Goal: Task Accomplishment & Management: Manage account settings

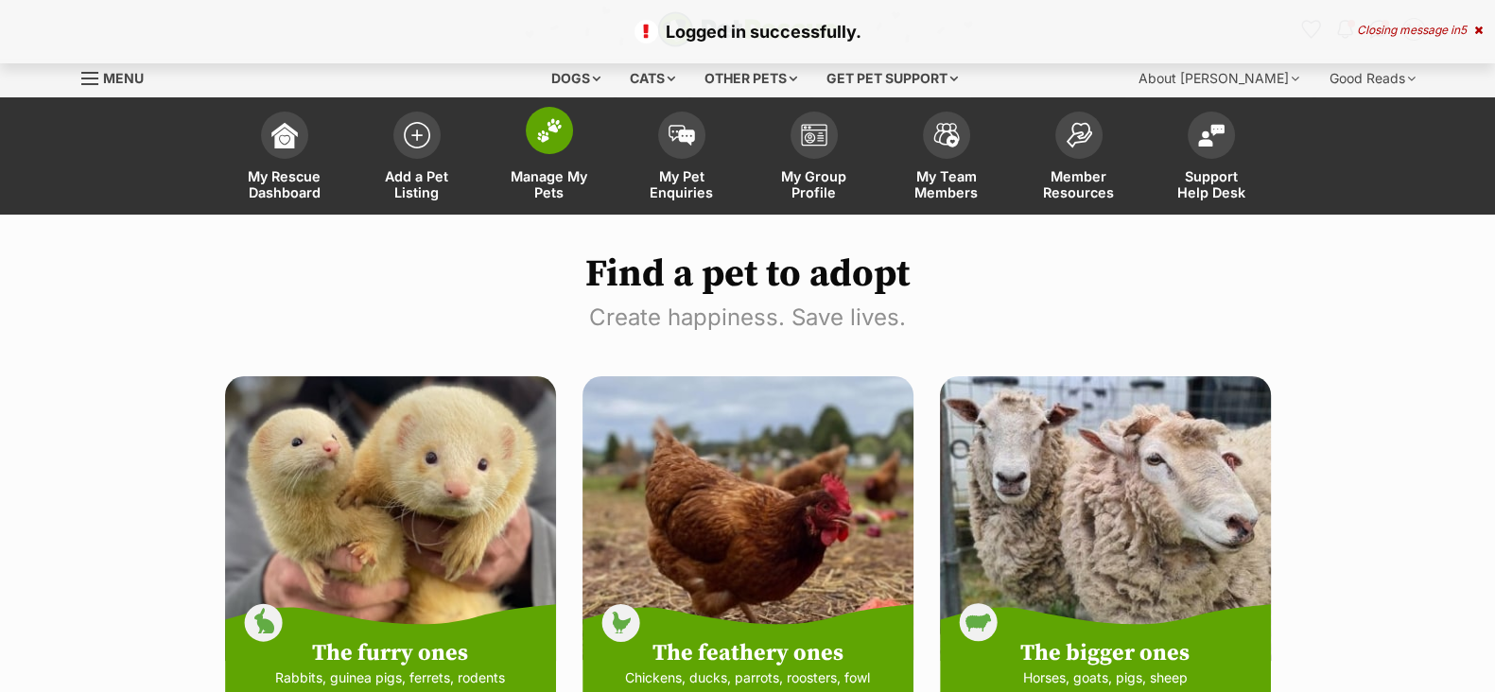
click at [558, 165] on link "Manage My Pets" at bounding box center [549, 158] width 132 height 113
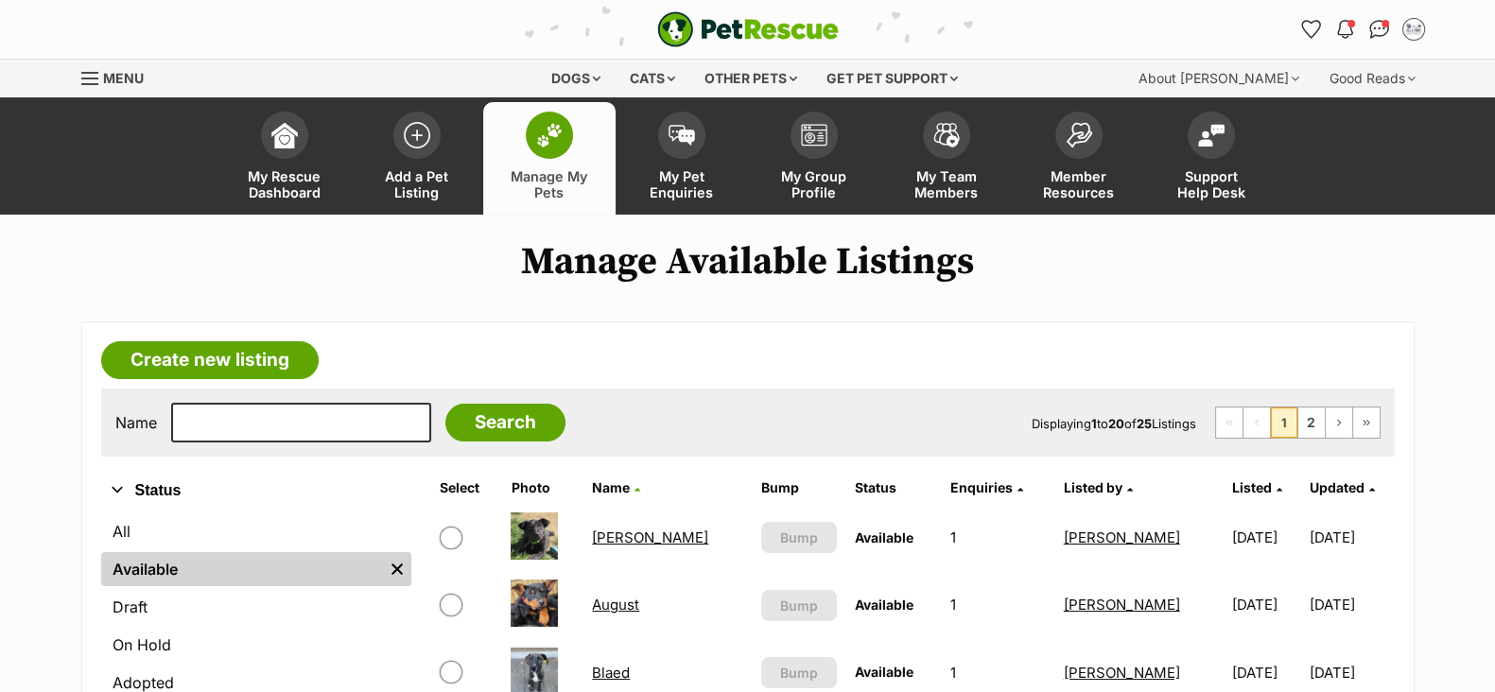
scroll to position [117, 0]
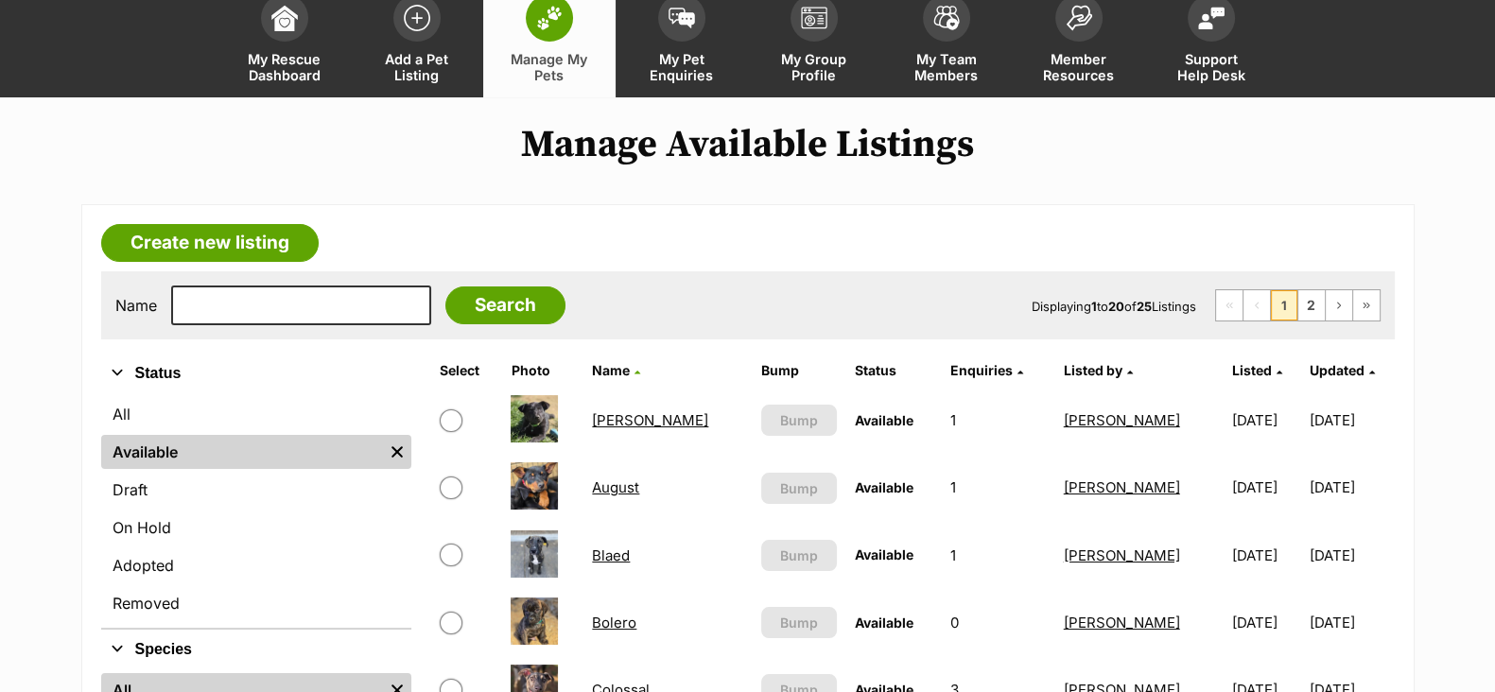
click at [624, 559] on link "Blaed" at bounding box center [611, 555] width 38 height 18
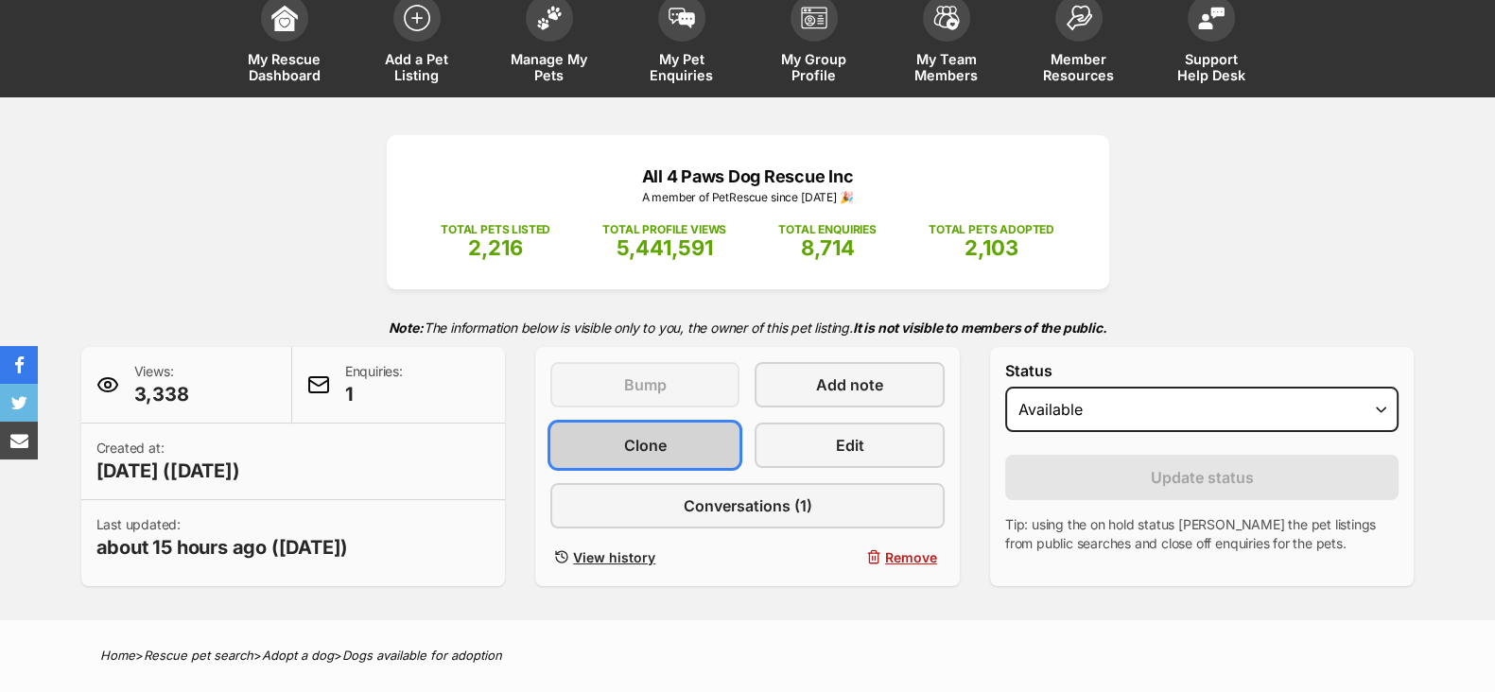
click at [682, 452] on link "Clone" at bounding box center [644, 445] width 189 height 45
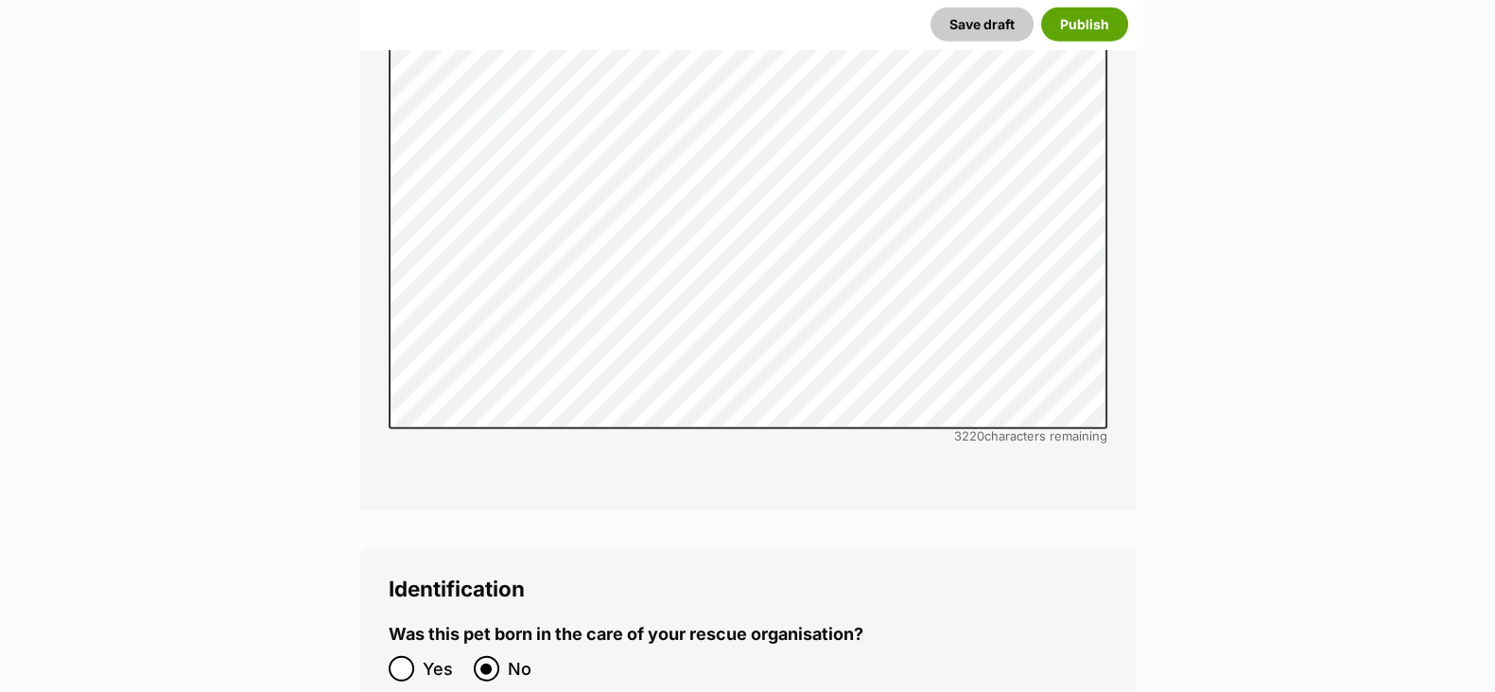
scroll to position [6026, 0]
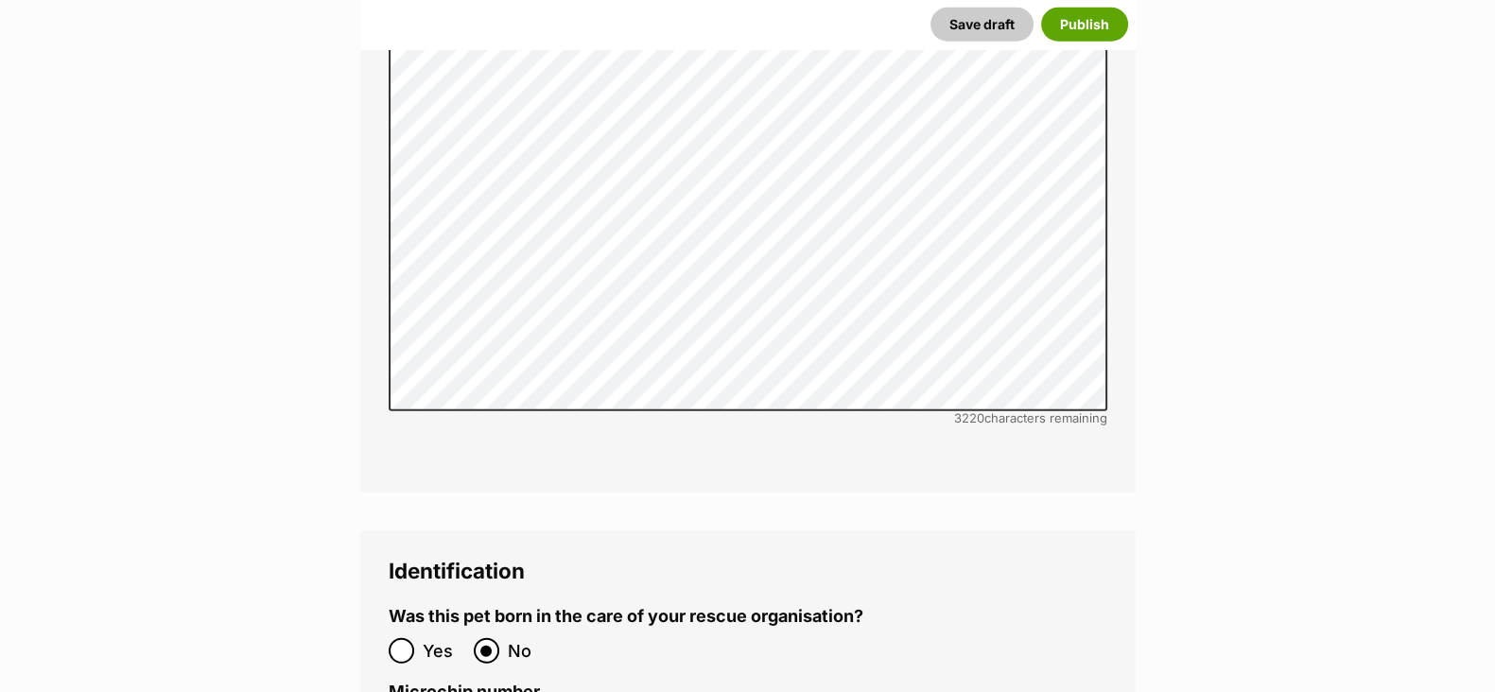
paste input "956000017533023"
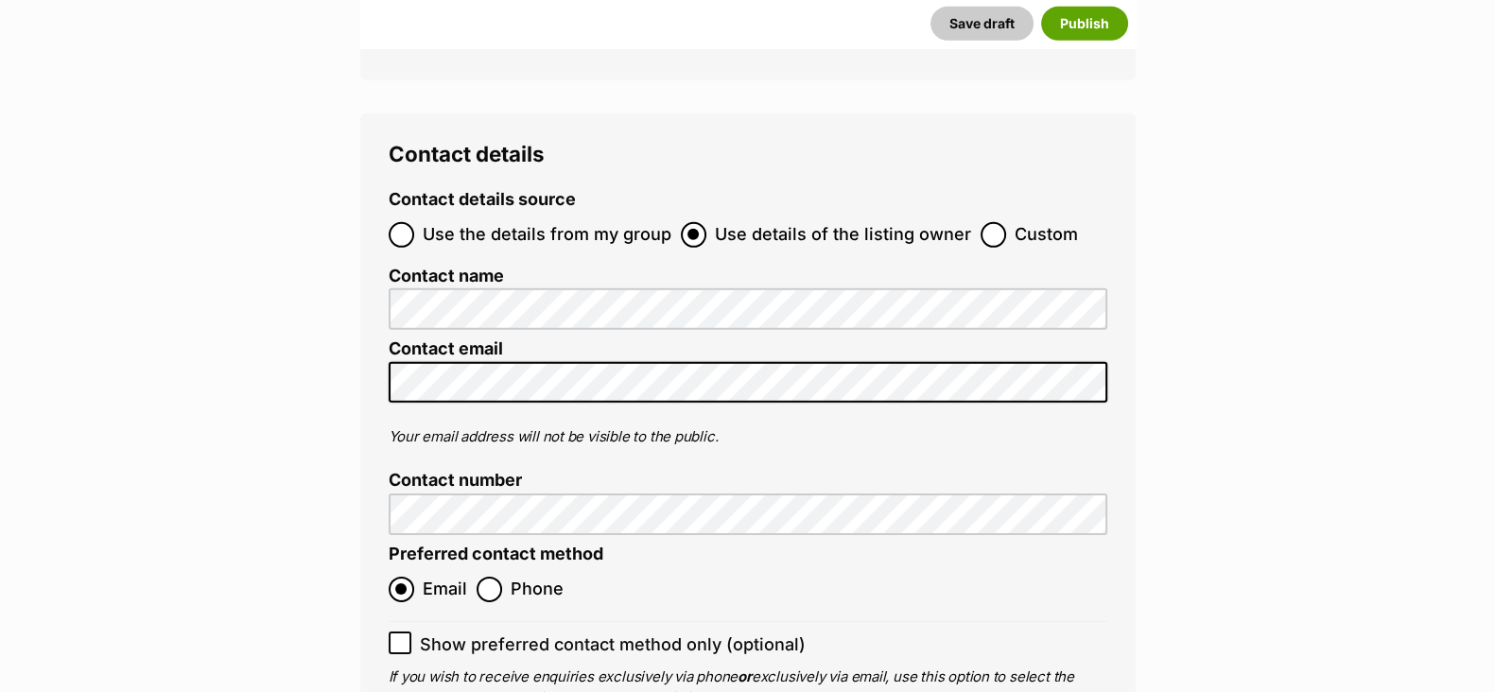
scroll to position [7563, 0]
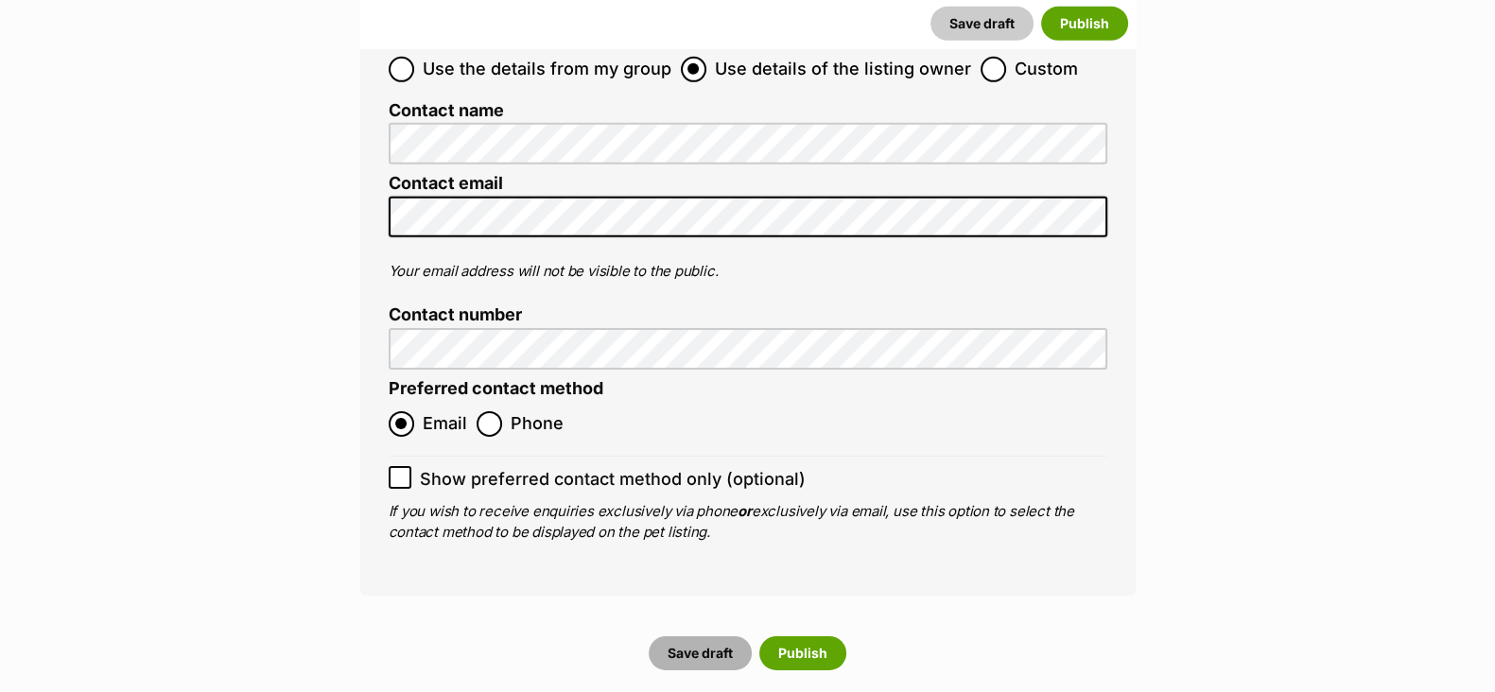
type input "956000017533023"
click at [695, 636] on button "Save draft" at bounding box center [700, 653] width 103 height 34
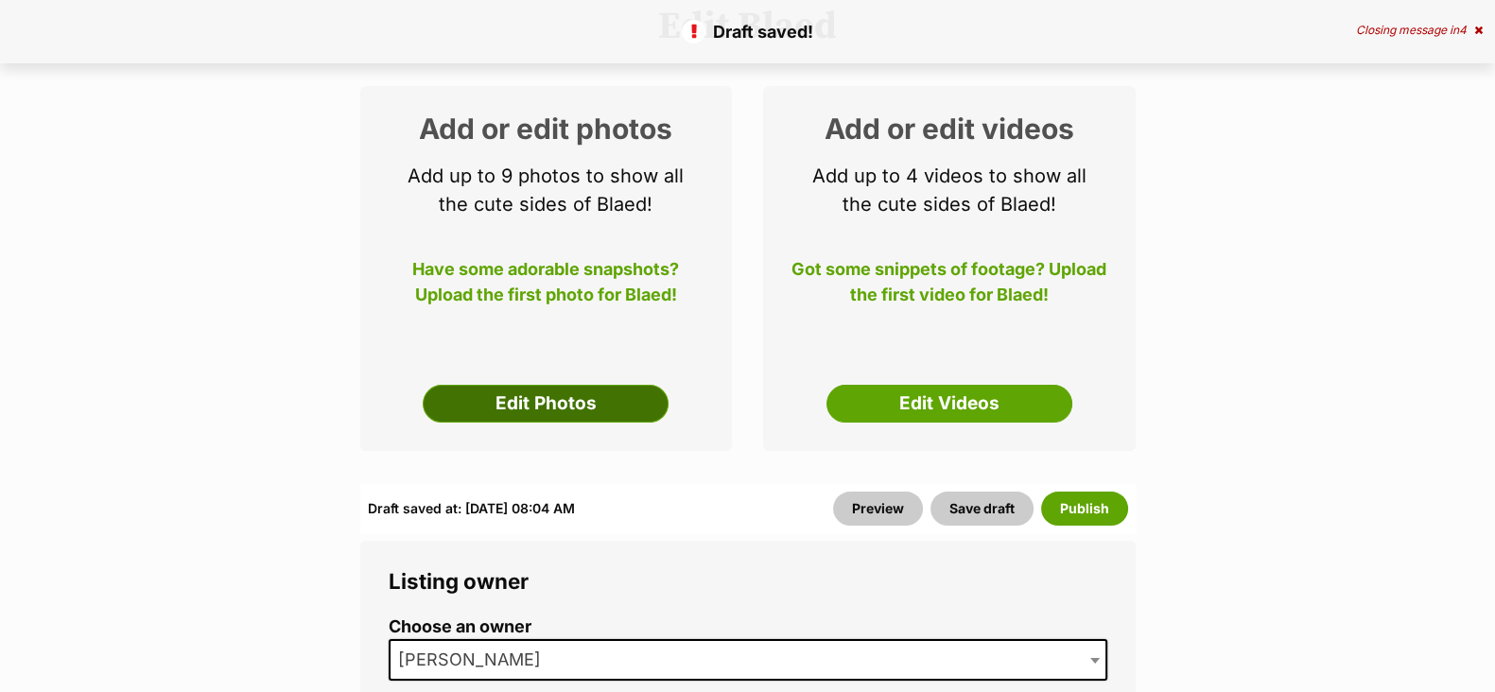
click at [573, 407] on link "Edit Photos" at bounding box center [546, 404] width 246 height 38
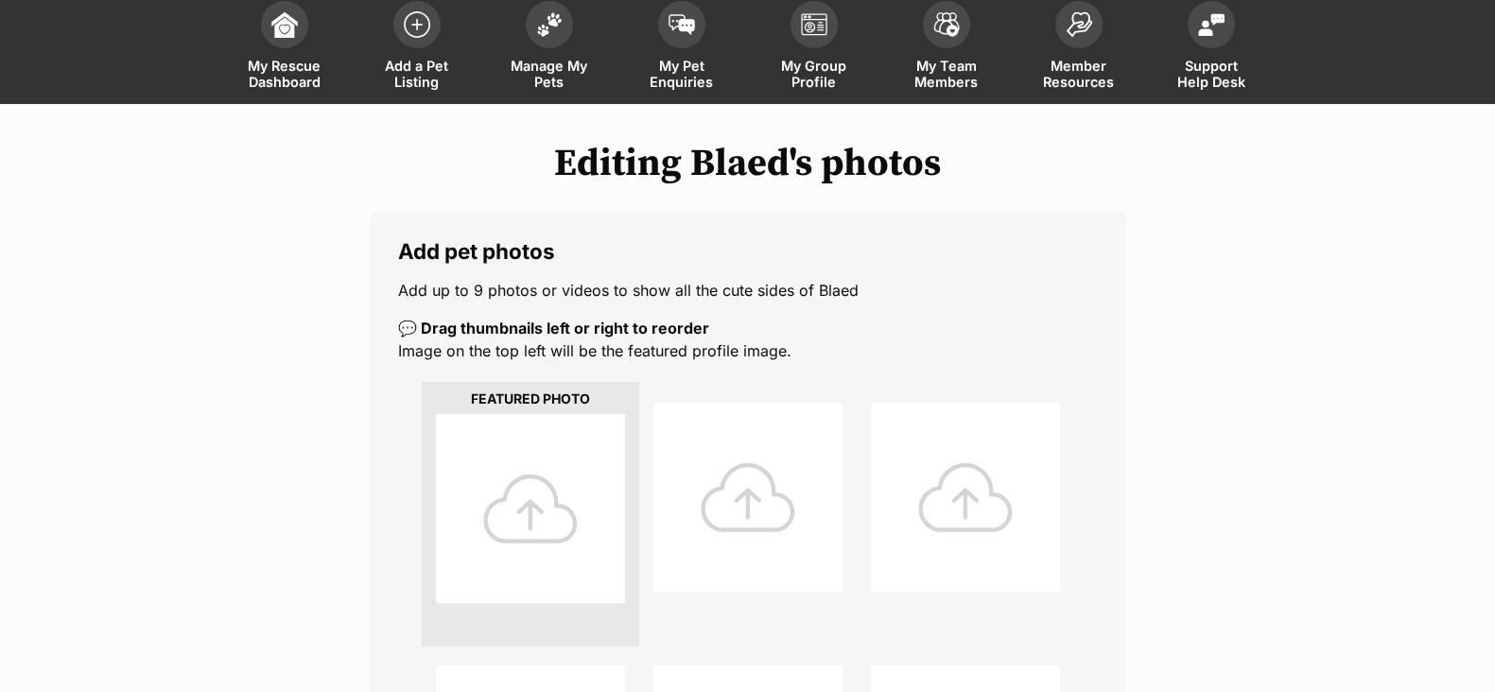
scroll to position [235, 0]
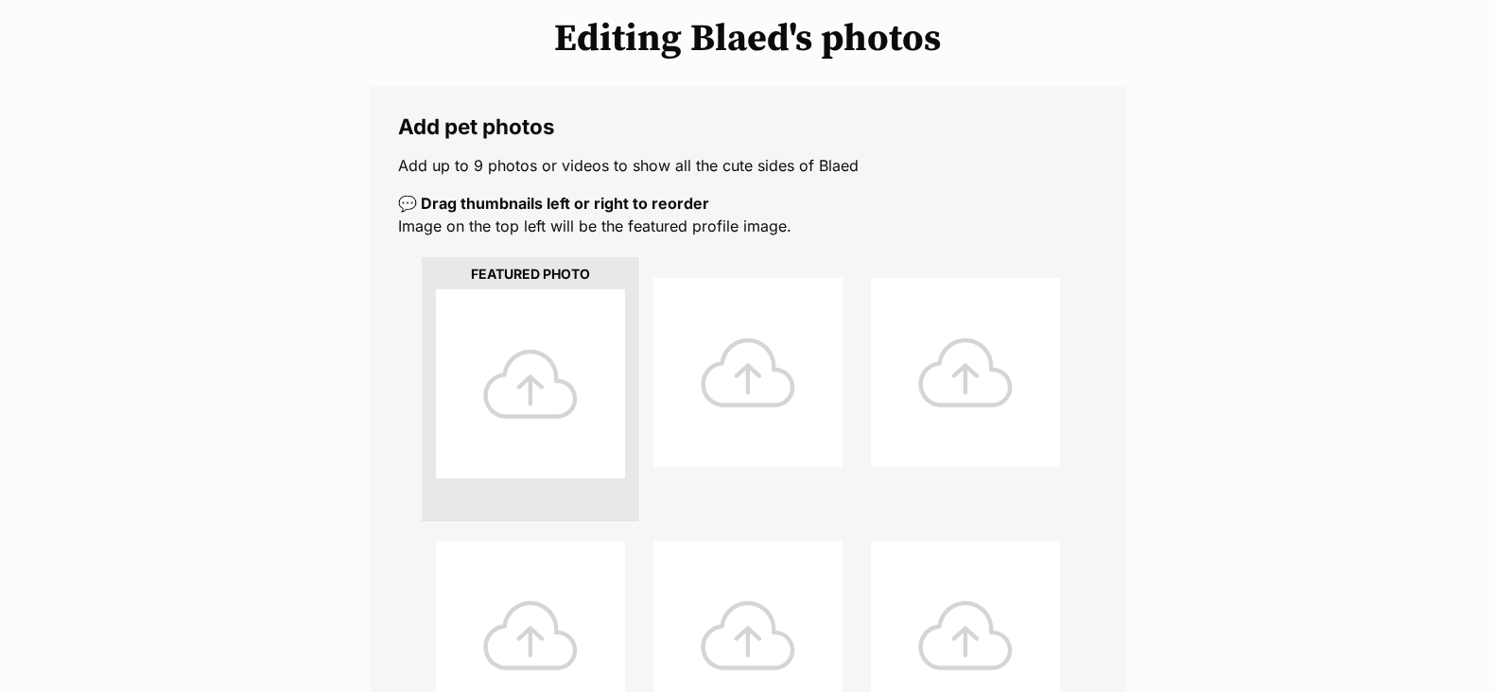
click at [532, 424] on div at bounding box center [530, 383] width 189 height 189
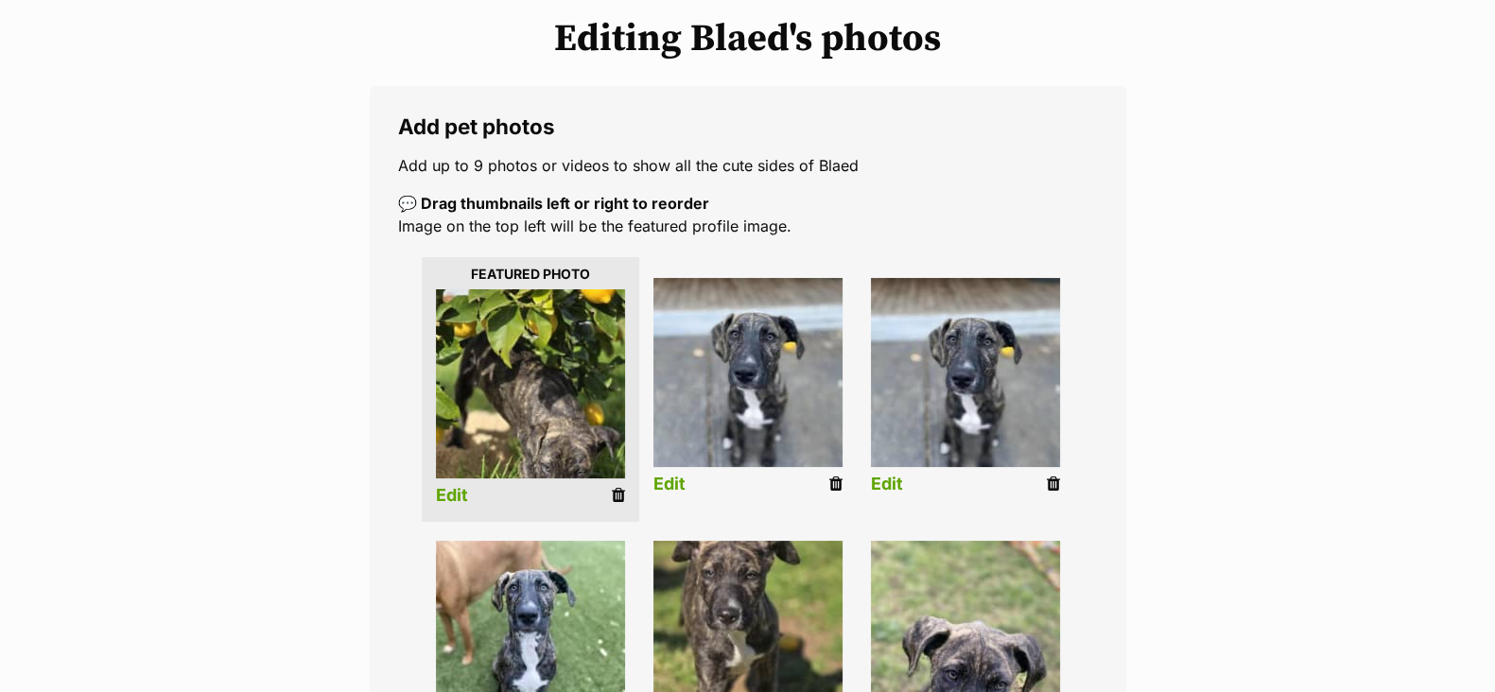
drag, startPoint x: 1055, startPoint y: 484, endPoint x: 867, endPoint y: 135, distance: 396.4
click at [1055, 483] on icon at bounding box center [1053, 484] width 13 height 17
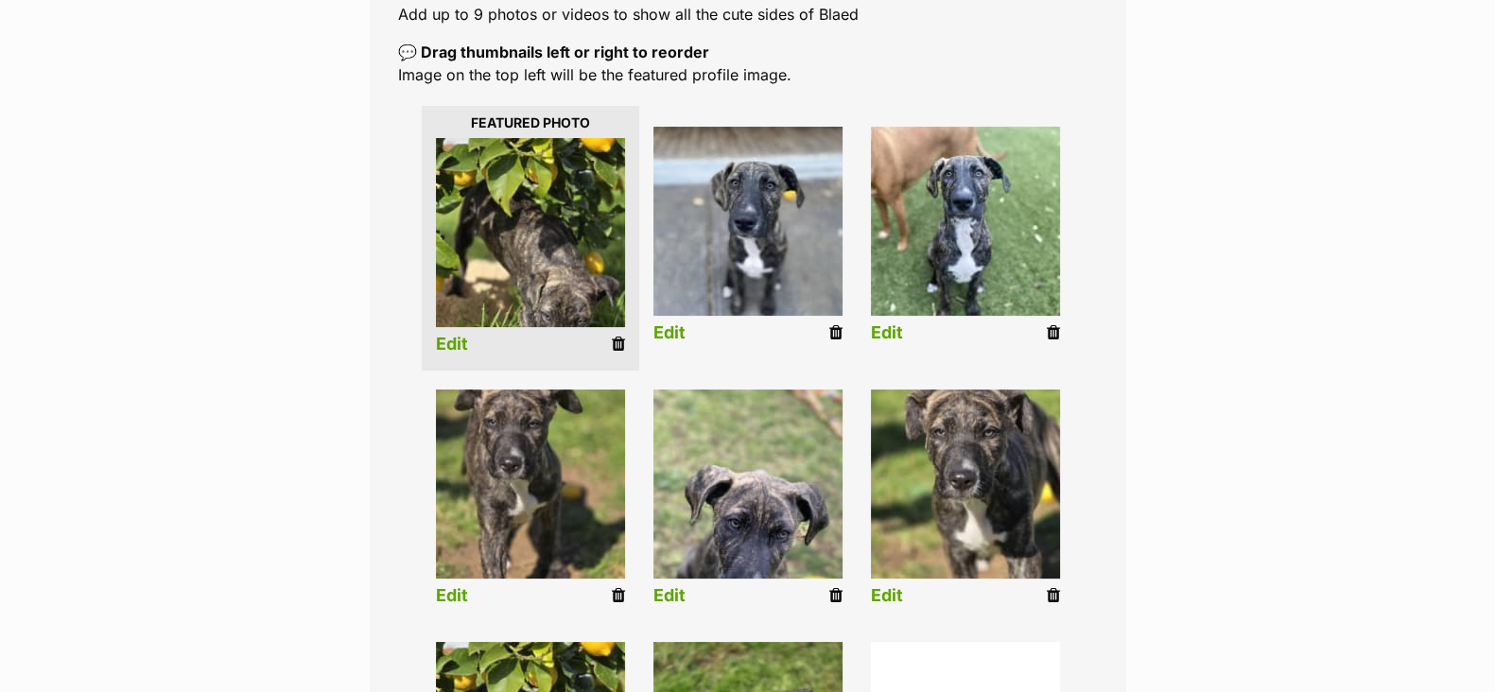
scroll to position [355, 0]
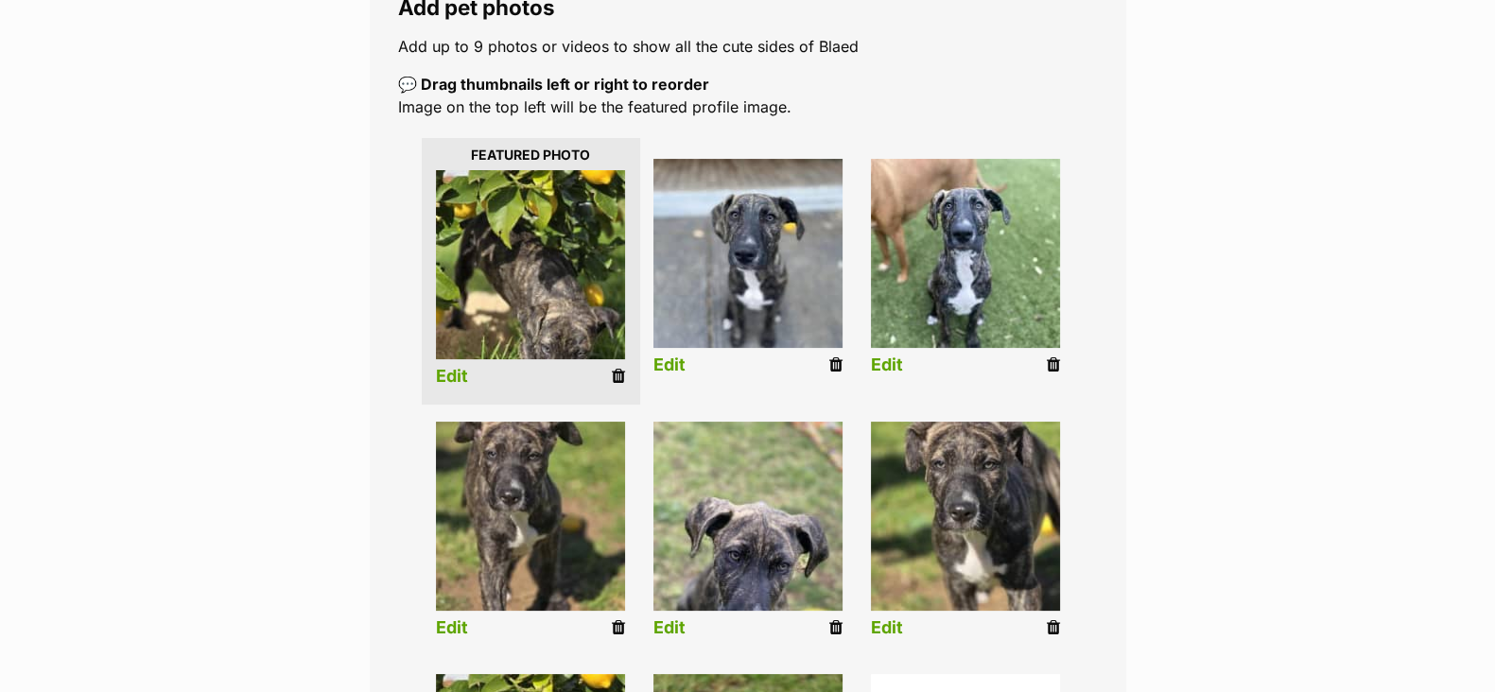
click at [617, 379] on icon at bounding box center [618, 376] width 13 height 17
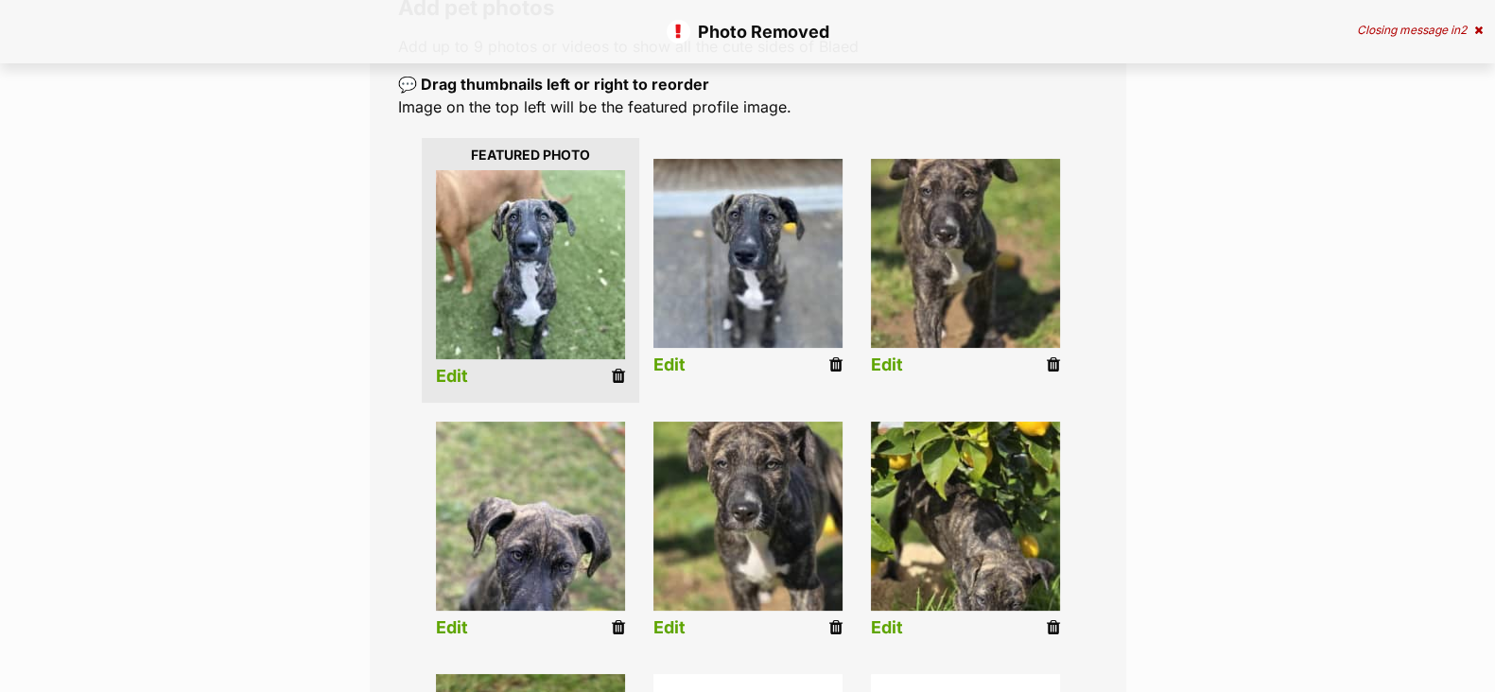
scroll to position [472, 0]
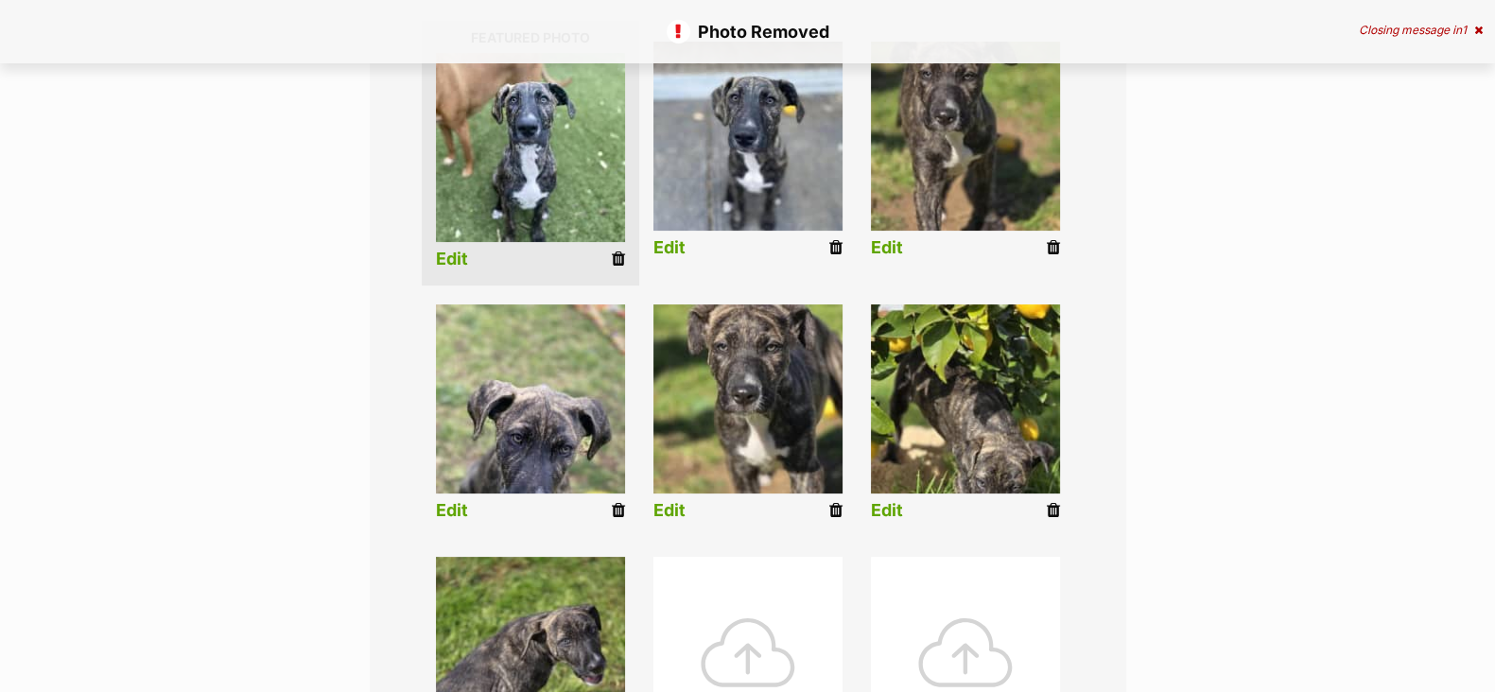
click at [892, 509] on link "Edit" at bounding box center [887, 511] width 32 height 20
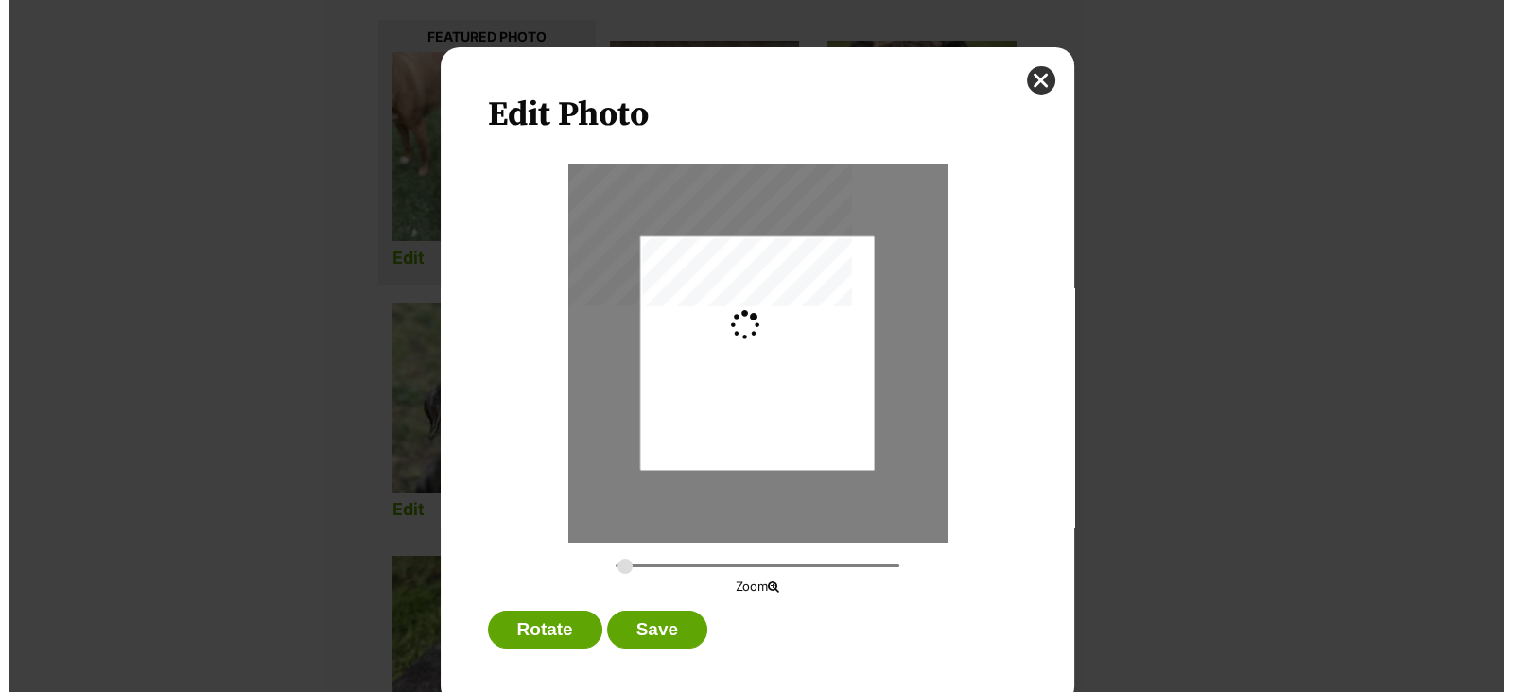
scroll to position [0, 0]
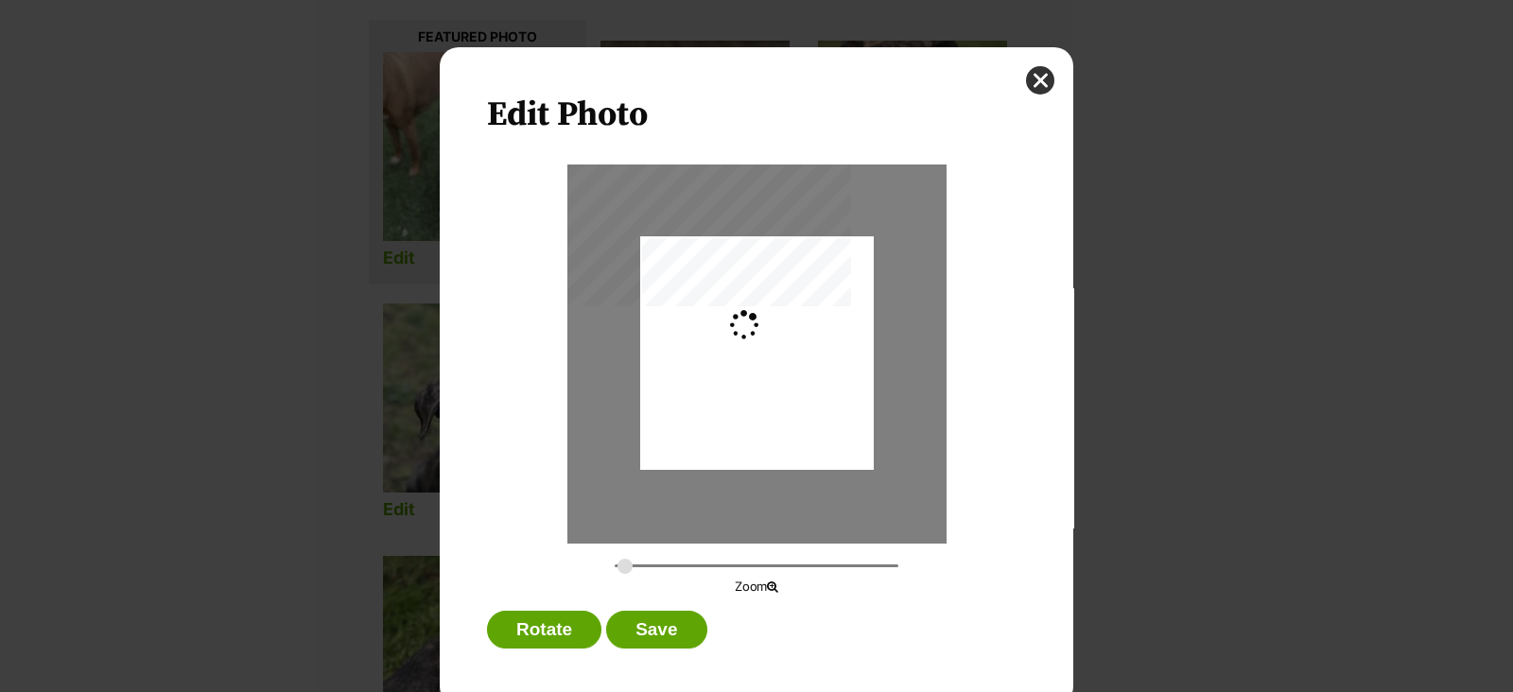
type input "0.2744"
drag, startPoint x: 836, startPoint y: 439, endPoint x: 785, endPoint y: 419, distance: 54.8
click at [841, 368] on div "Dialog Window - Close (Press escape to close)" at bounding box center [756, 314] width 234 height 311
drag, startPoint x: 653, startPoint y: 629, endPoint x: 817, endPoint y: 568, distance: 174.4
click at [654, 629] on button "Save" at bounding box center [656, 630] width 100 height 38
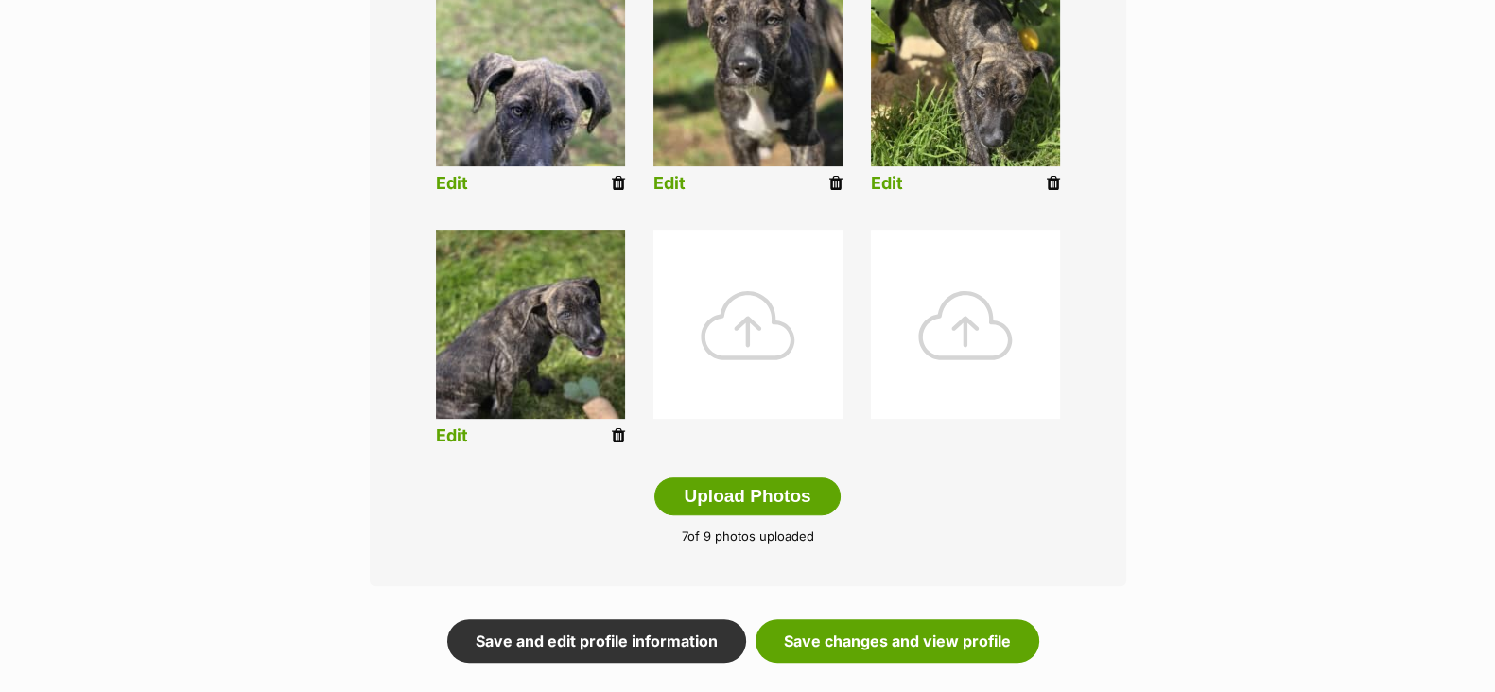
scroll to position [826, 0]
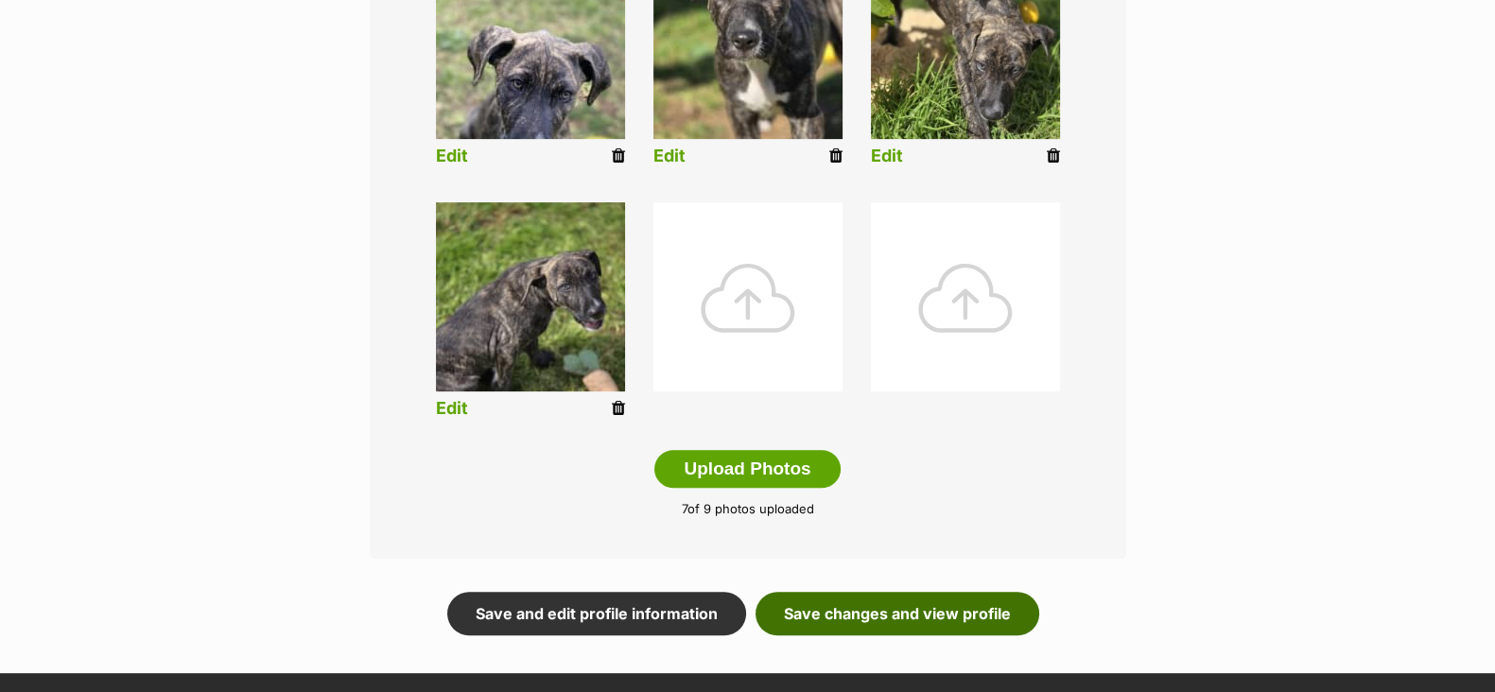
click at [892, 613] on link "Save changes and view profile" at bounding box center [897, 613] width 284 height 43
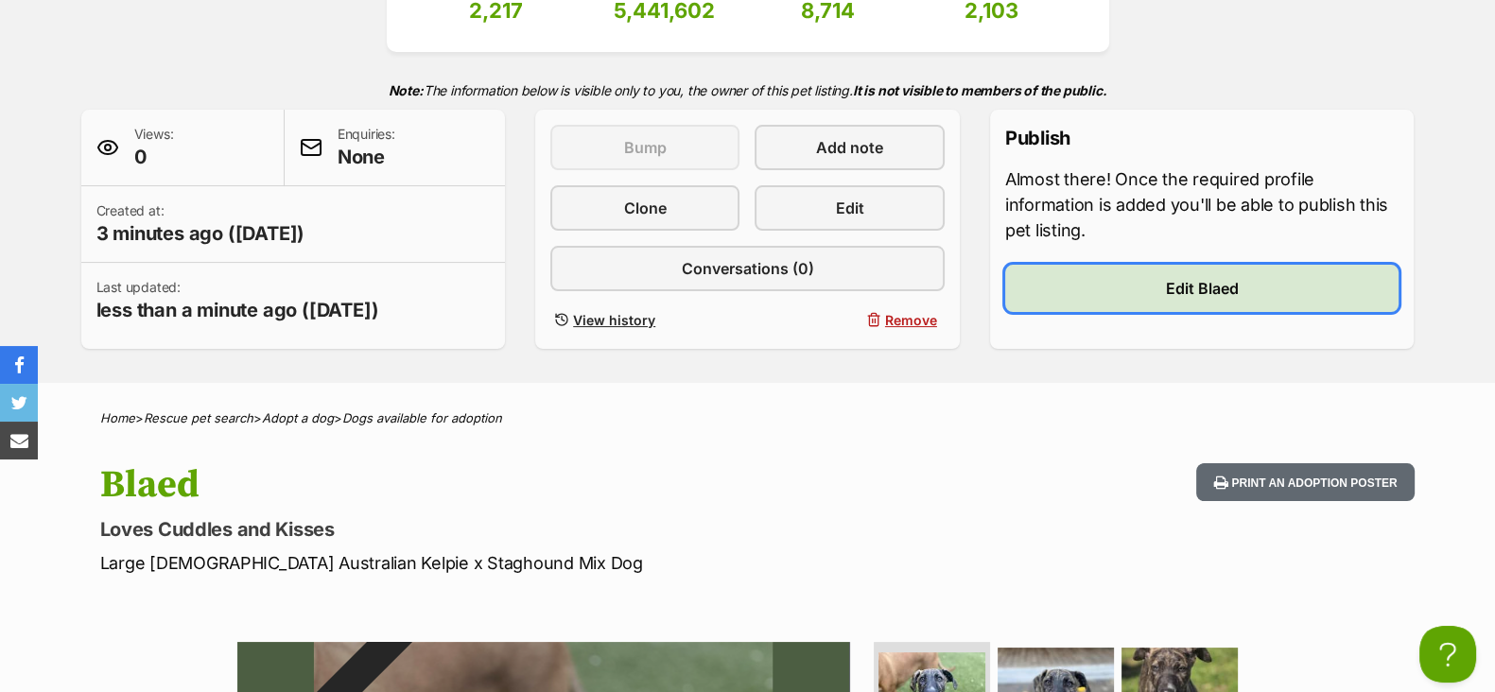
click at [1233, 288] on span "Edit Blaed" at bounding box center [1202, 288] width 73 height 23
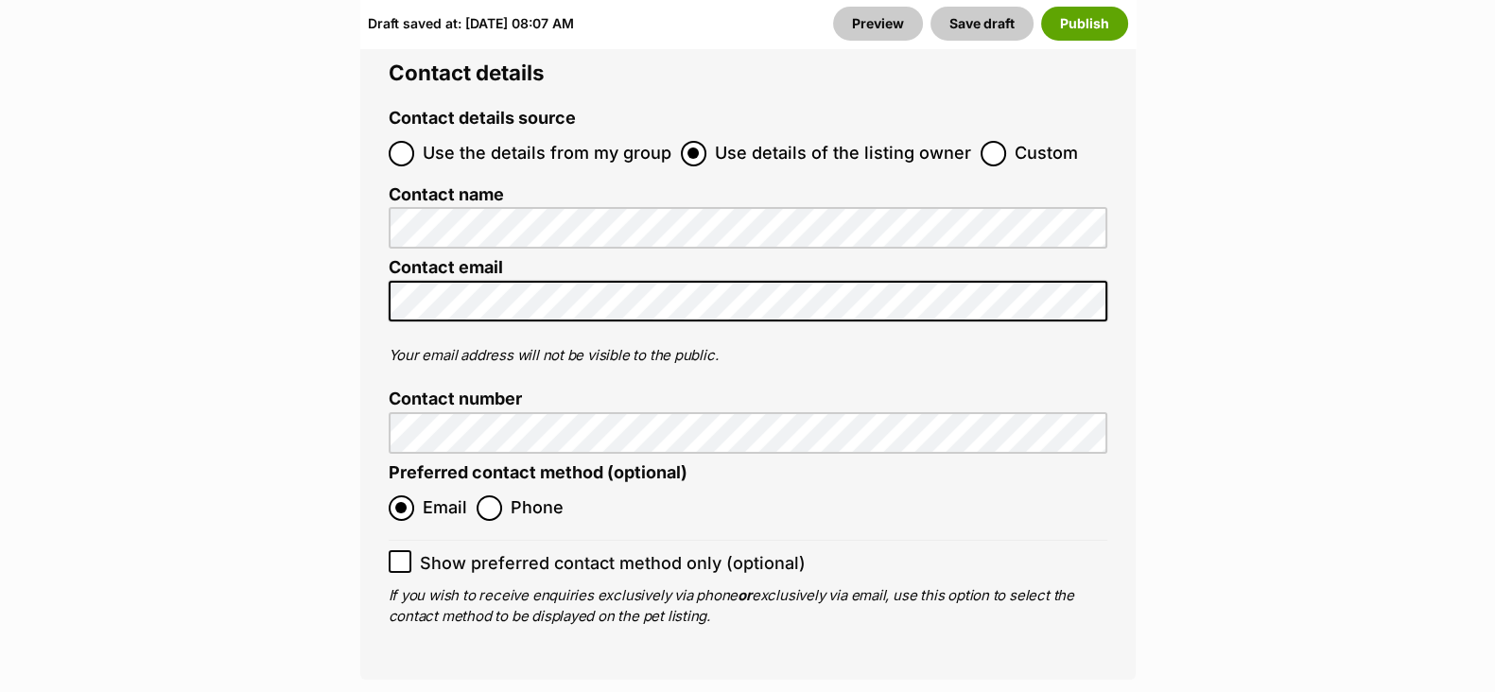
scroll to position [7918, 0]
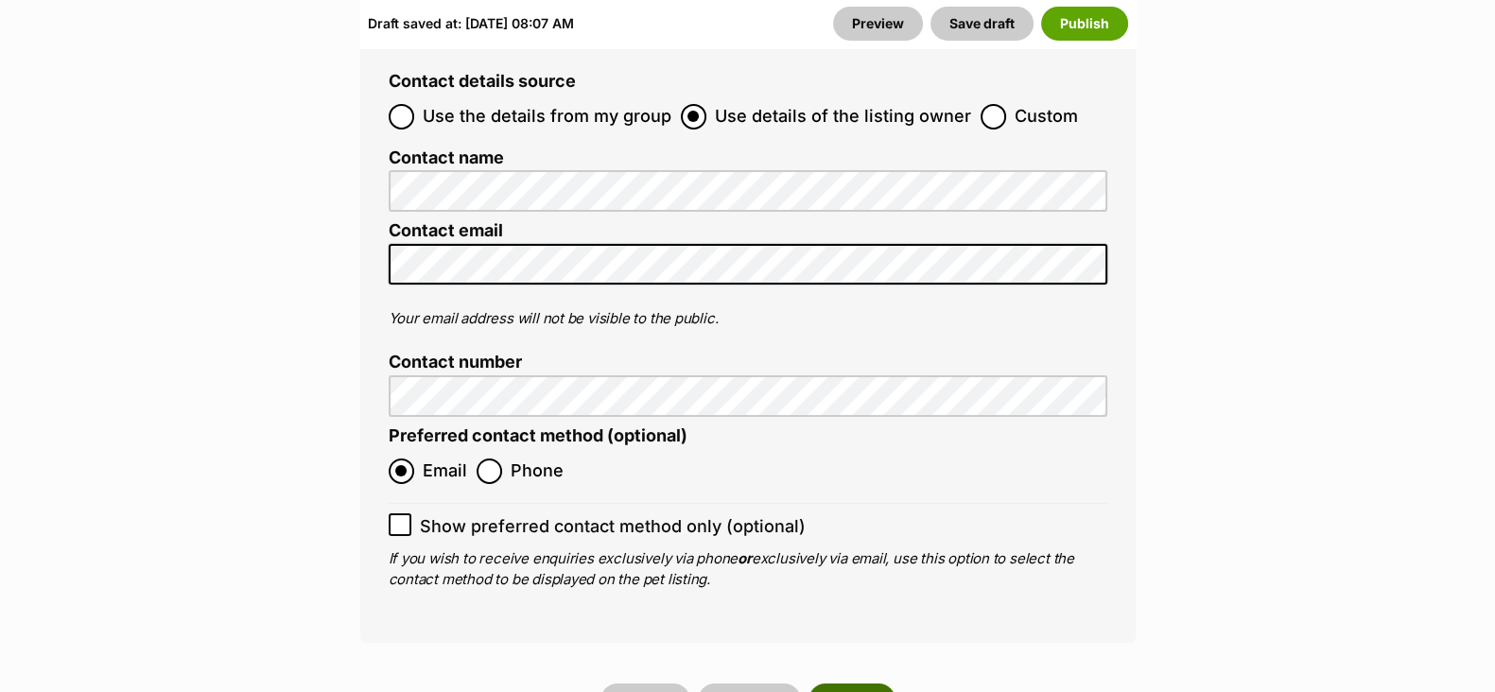
drag, startPoint x: 840, startPoint y: 546, endPoint x: 827, endPoint y: 546, distance: 12.3
click at [839, 684] on button "Publish" at bounding box center [851, 701] width 87 height 34
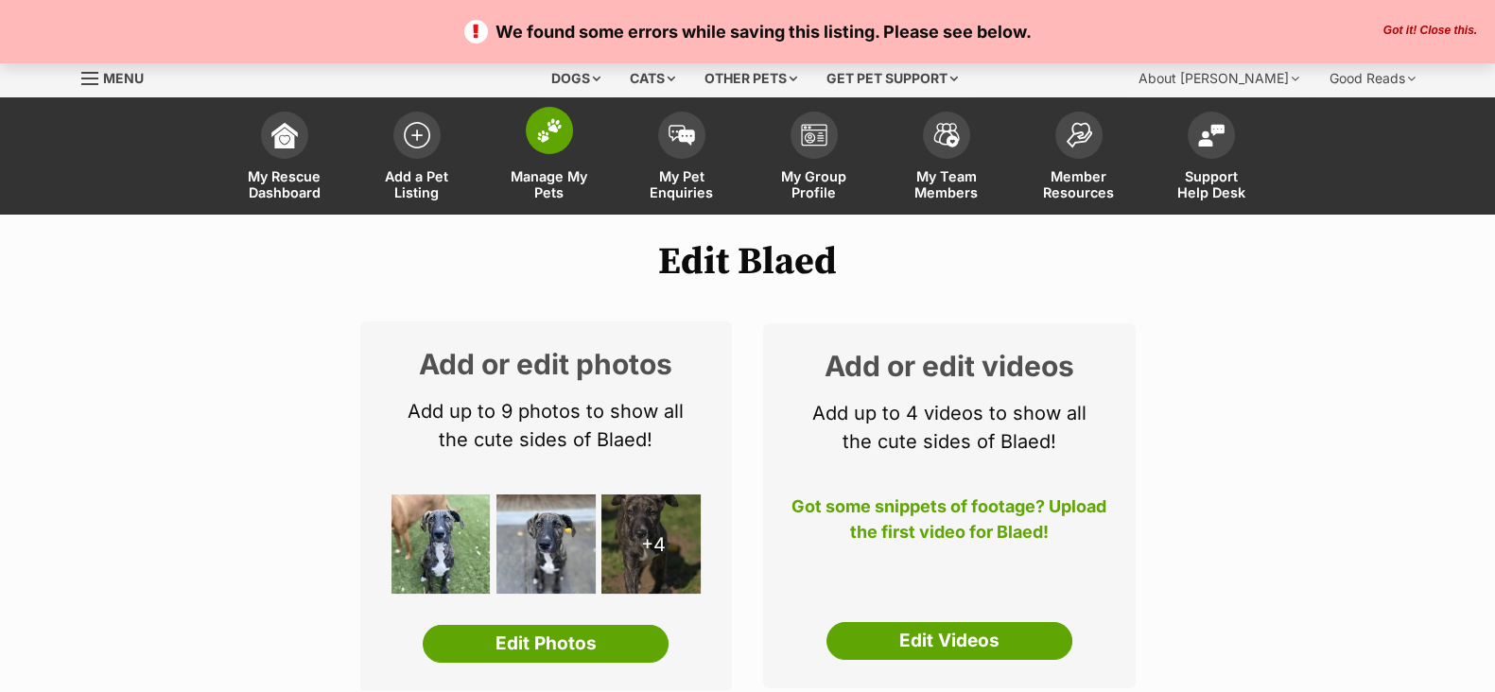
click at [545, 185] on span "Manage My Pets" at bounding box center [549, 184] width 85 height 32
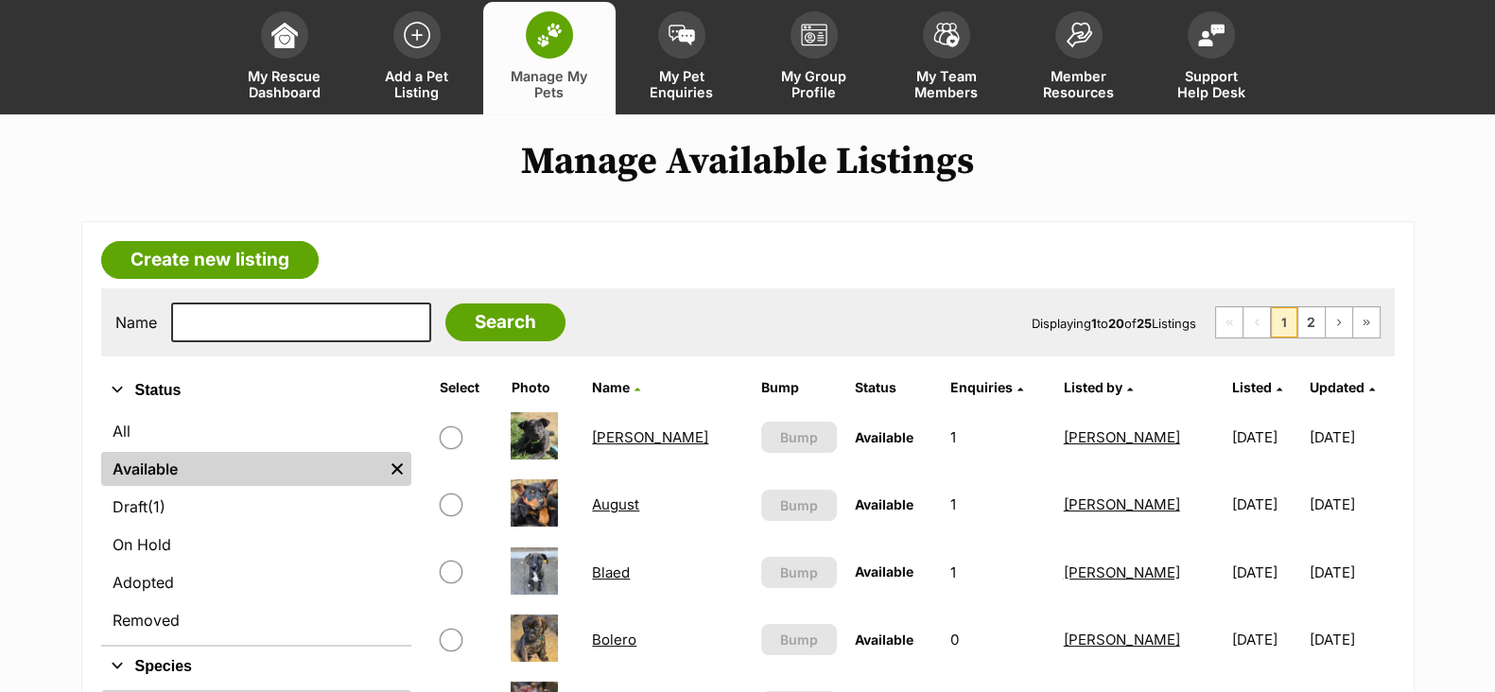
scroll to position [235, 0]
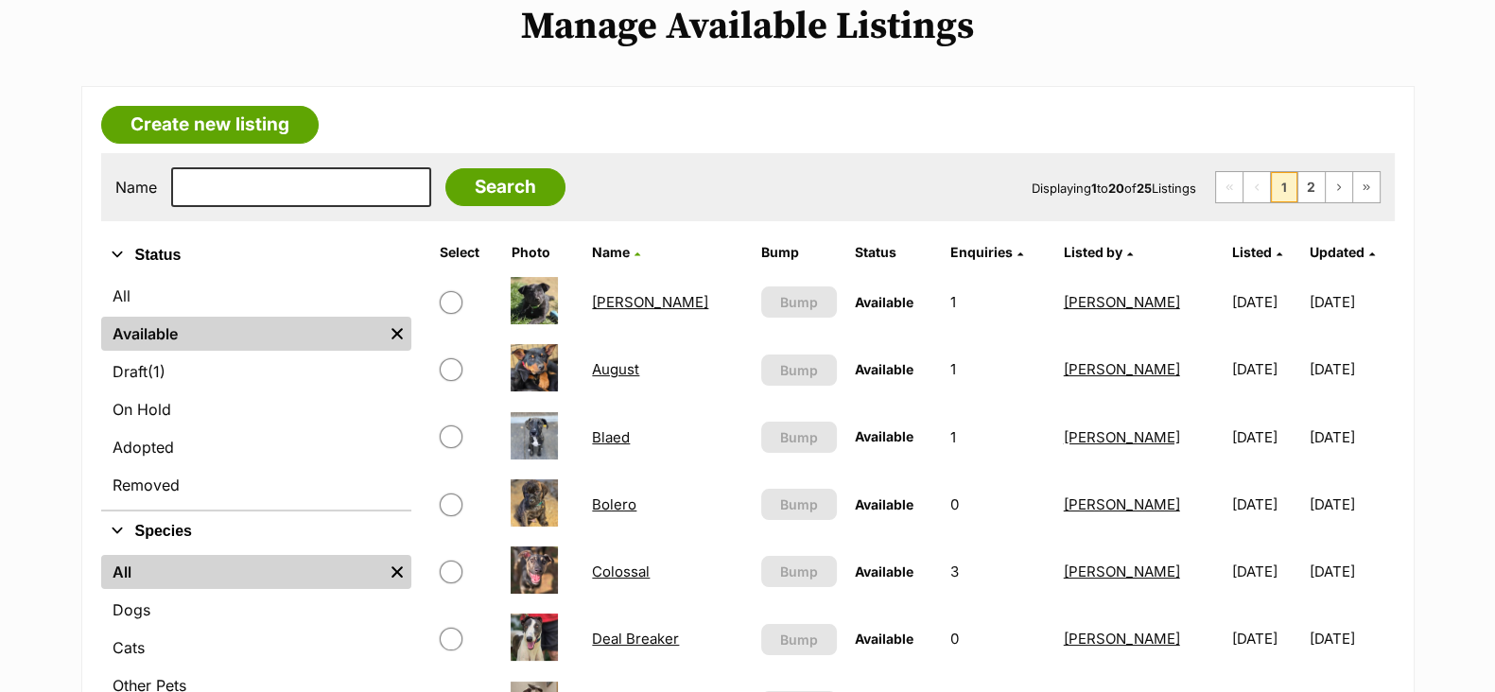
click at [613, 435] on link "Blaed" at bounding box center [611, 437] width 38 height 18
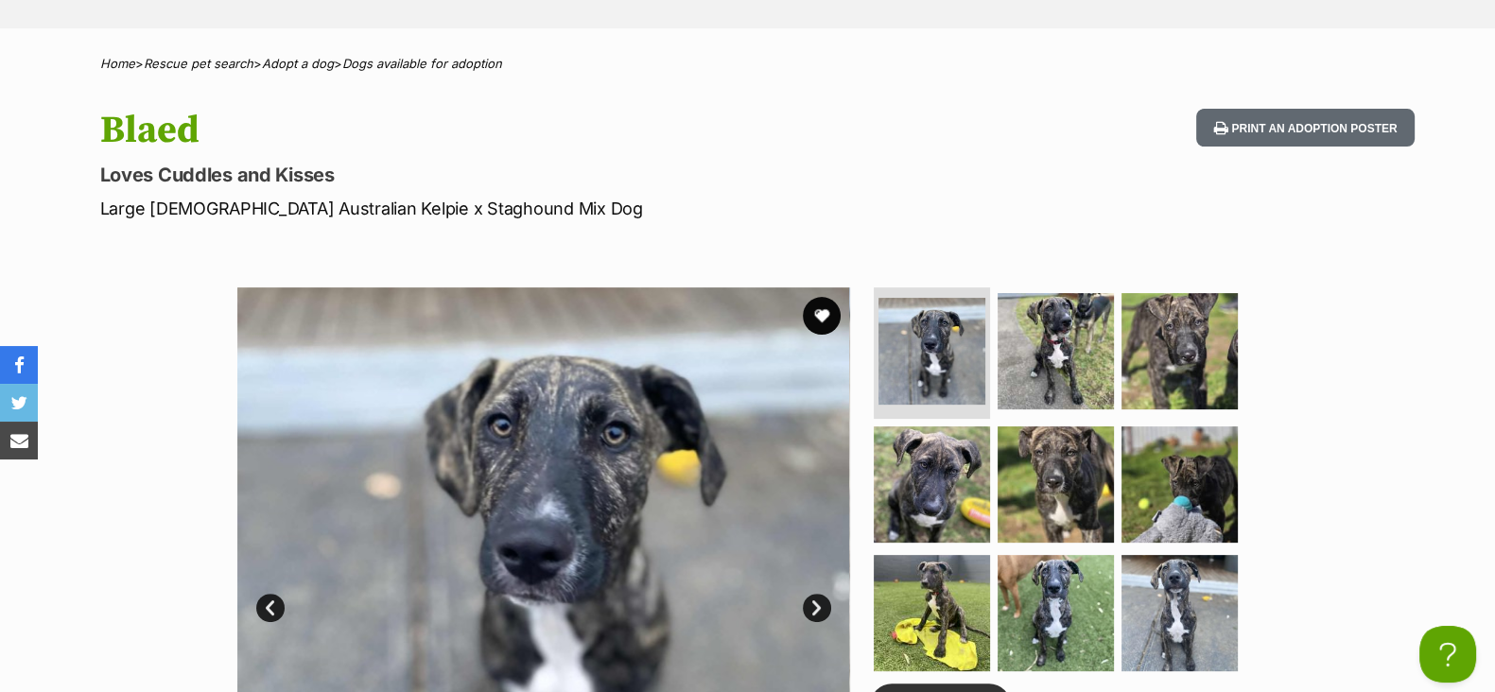
scroll to position [117, 0]
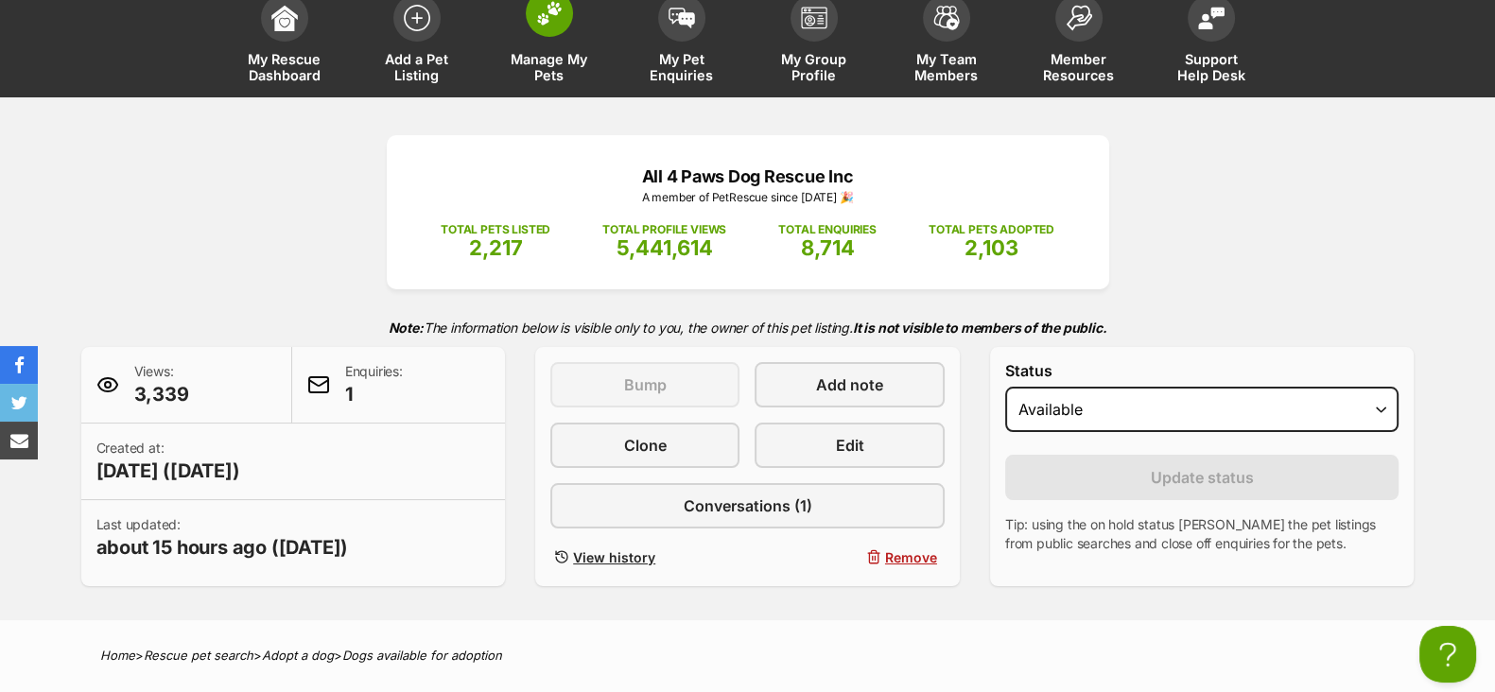
click at [547, 61] on span "Manage My Pets" at bounding box center [549, 67] width 85 height 32
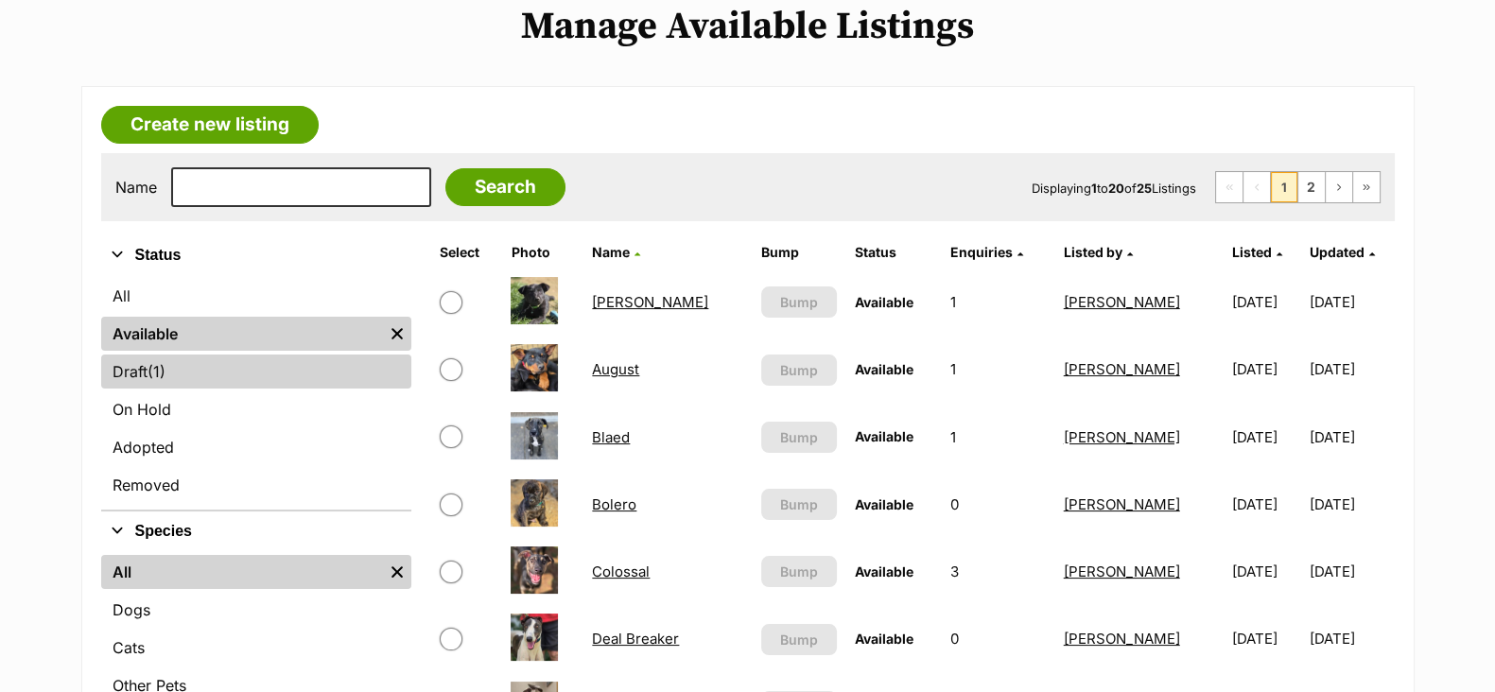
click at [250, 364] on link "Draft (1) Items" at bounding box center [256, 372] width 310 height 34
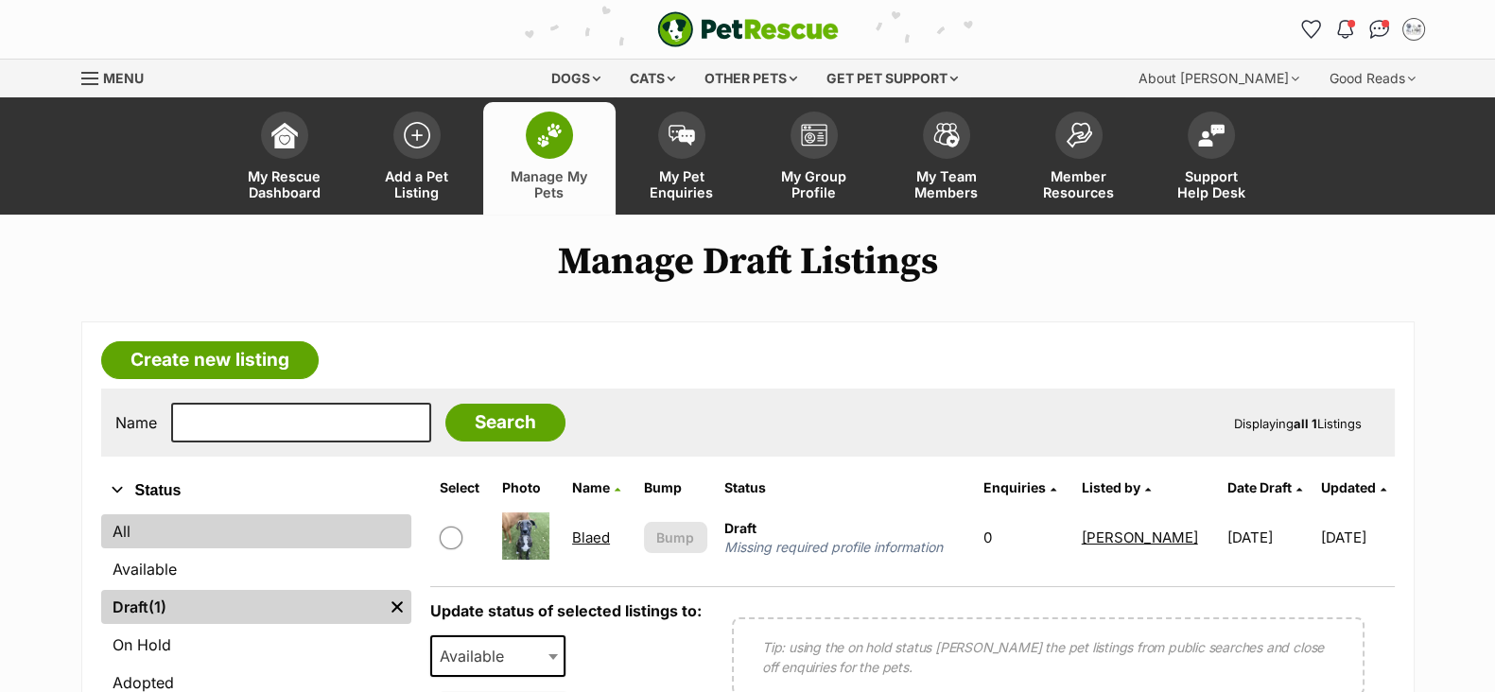
click at [168, 536] on link "All" at bounding box center [256, 531] width 310 height 34
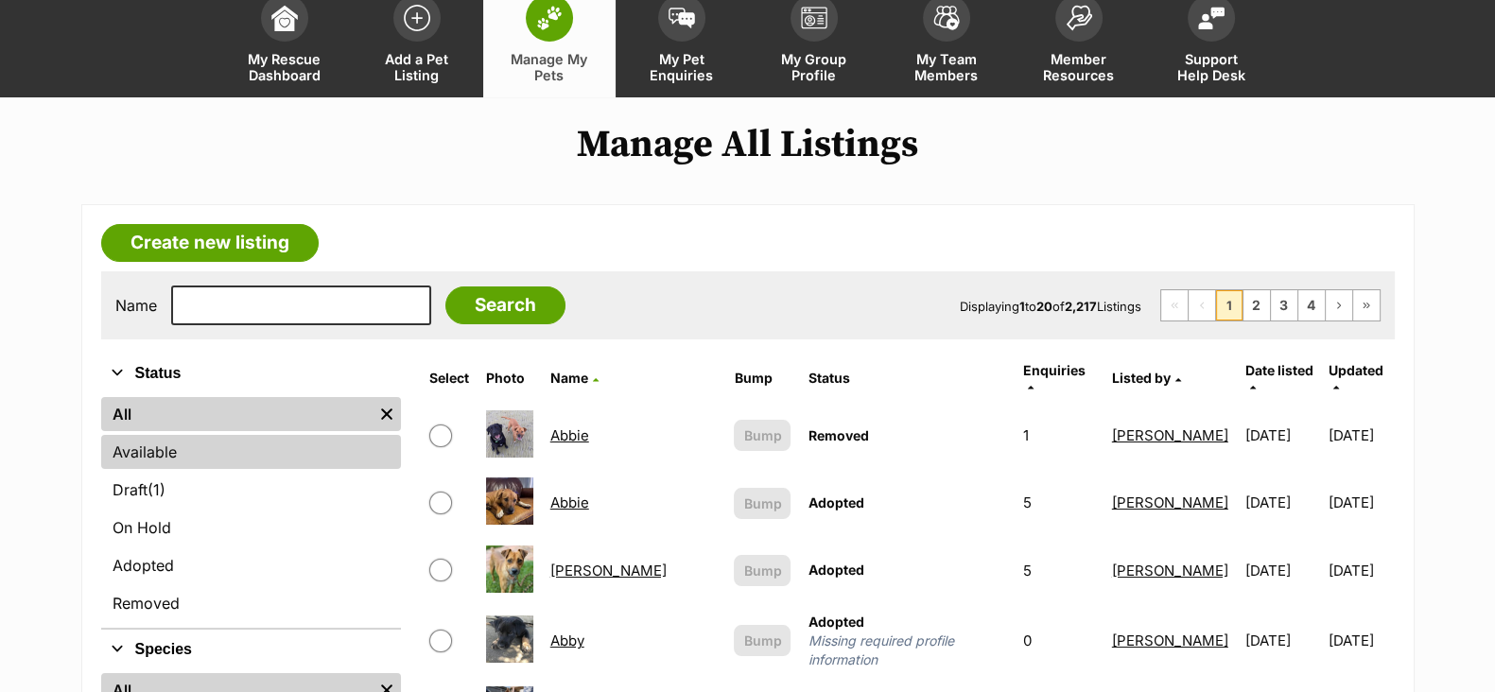
click at [199, 445] on link "Available" at bounding box center [251, 452] width 300 height 34
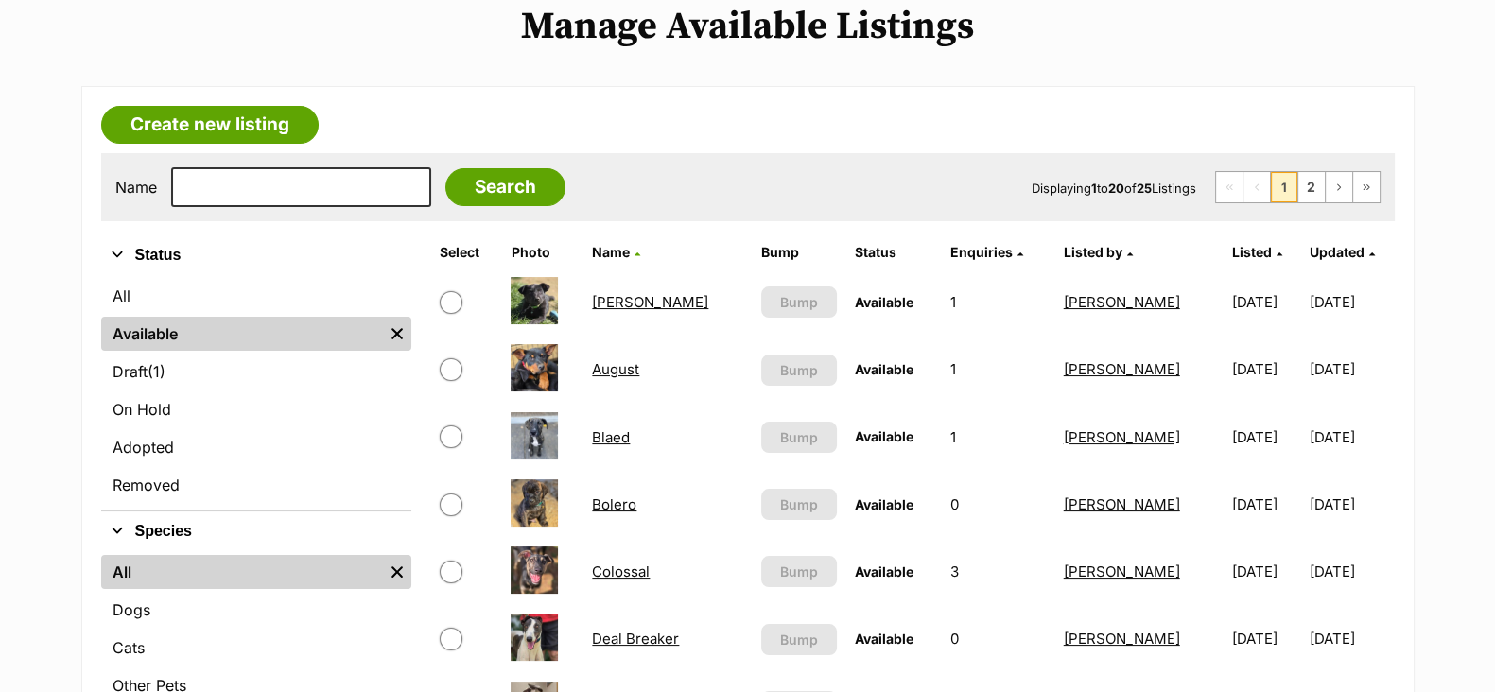
click at [615, 434] on link "Blaed" at bounding box center [611, 437] width 38 height 18
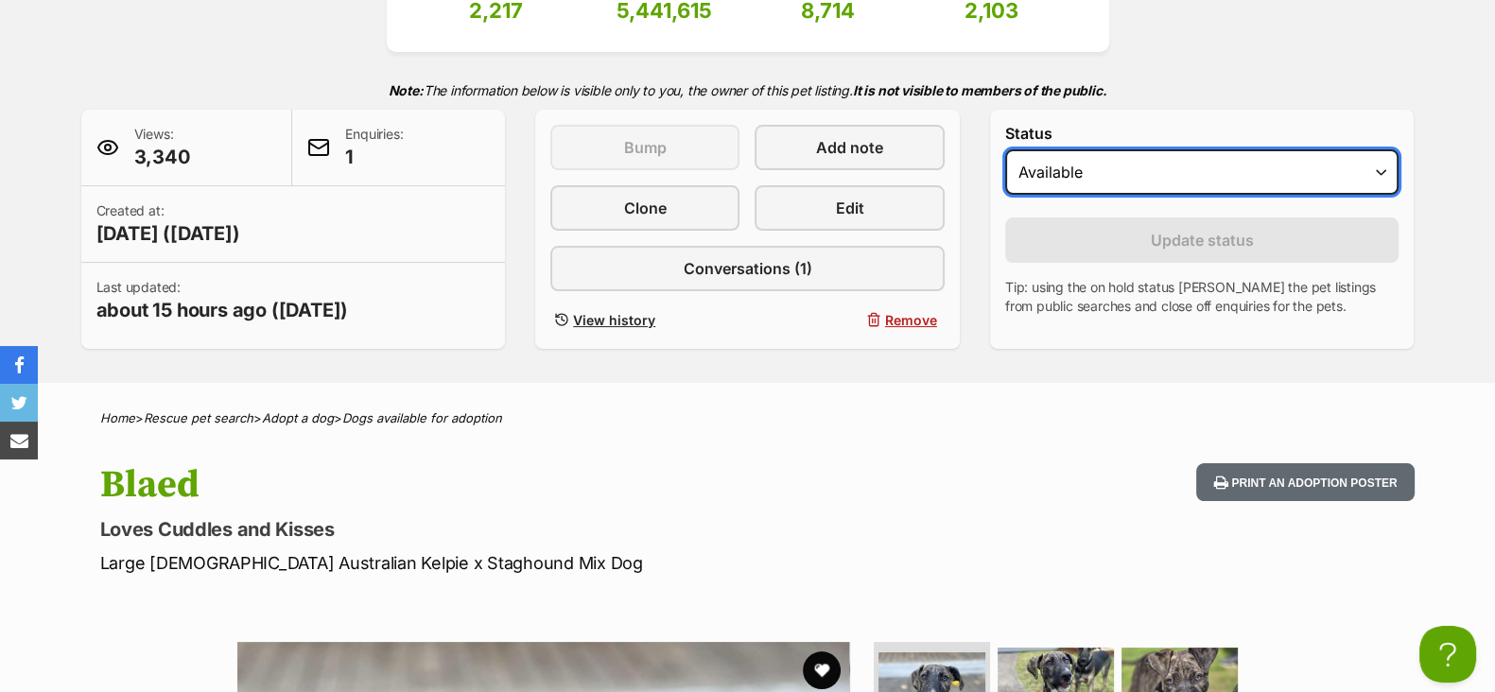
click at [1380, 177] on select "Draft - not available as listing has enquires Available On hold Adopted" at bounding box center [1202, 171] width 394 height 45
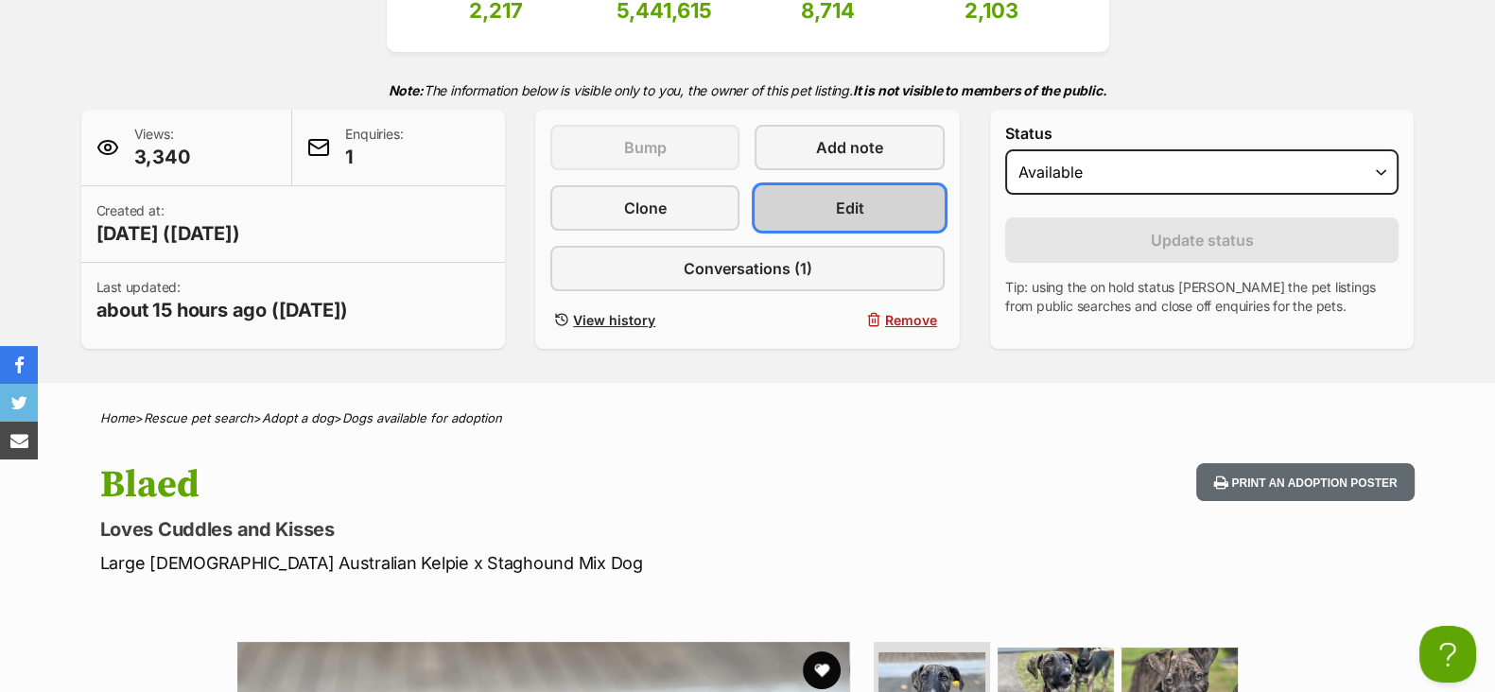
click at [880, 210] on link "Edit" at bounding box center [848, 207] width 189 height 45
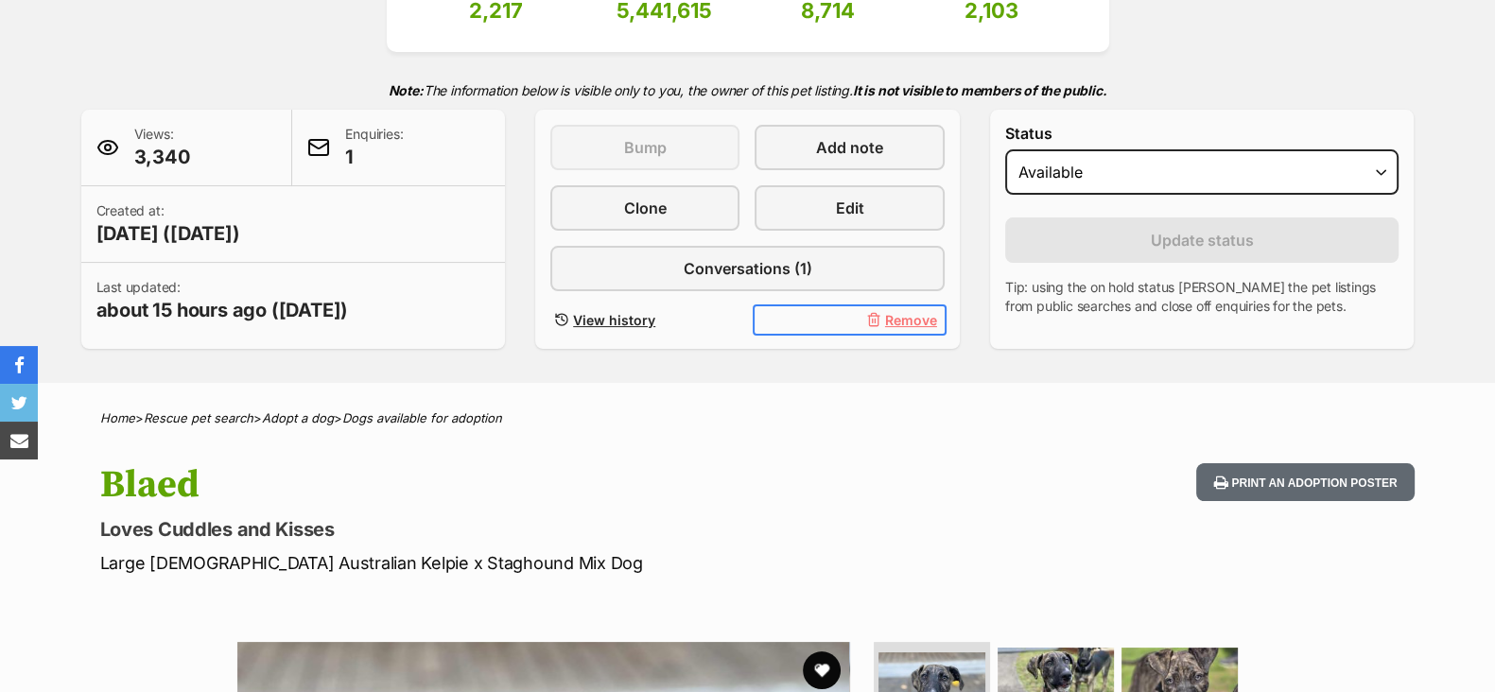
click at [896, 316] on span "Remove" at bounding box center [911, 320] width 52 height 20
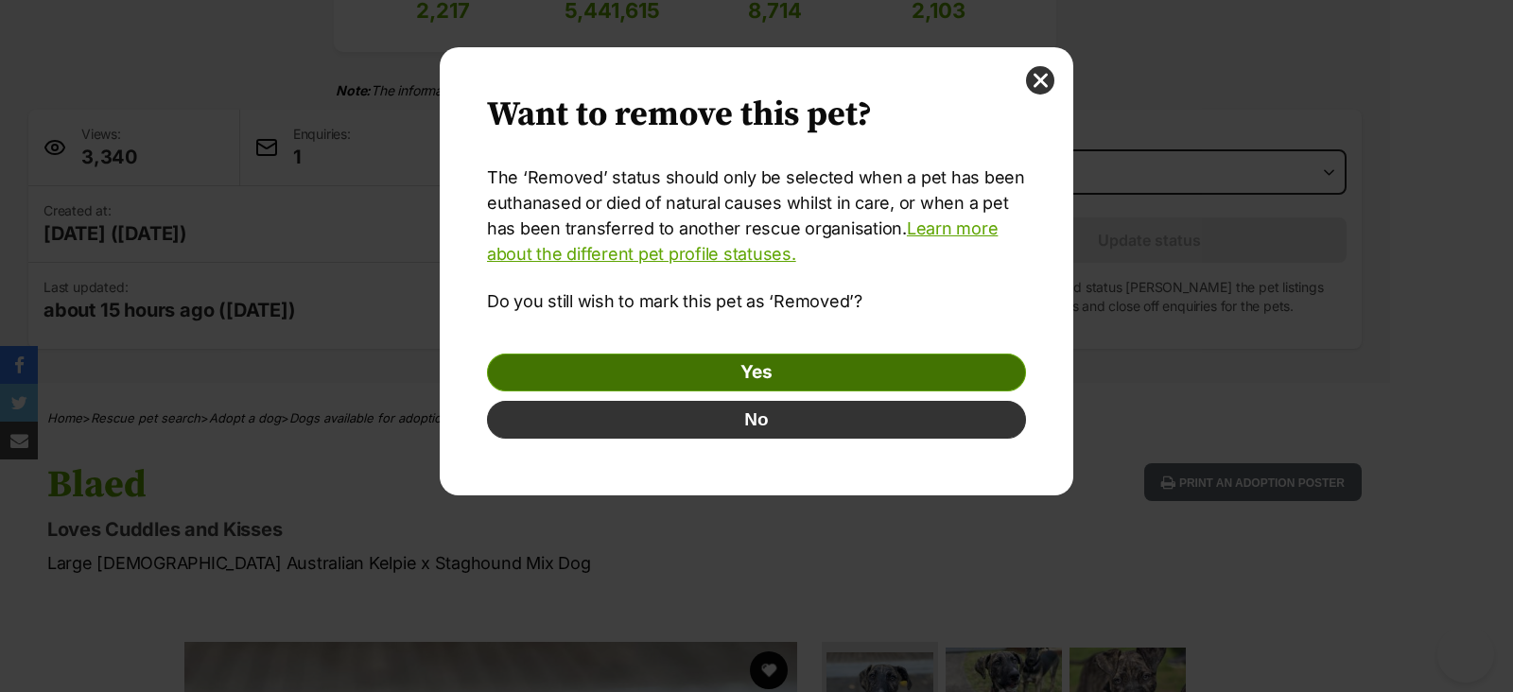
click at [816, 368] on link "Yes" at bounding box center [756, 373] width 539 height 38
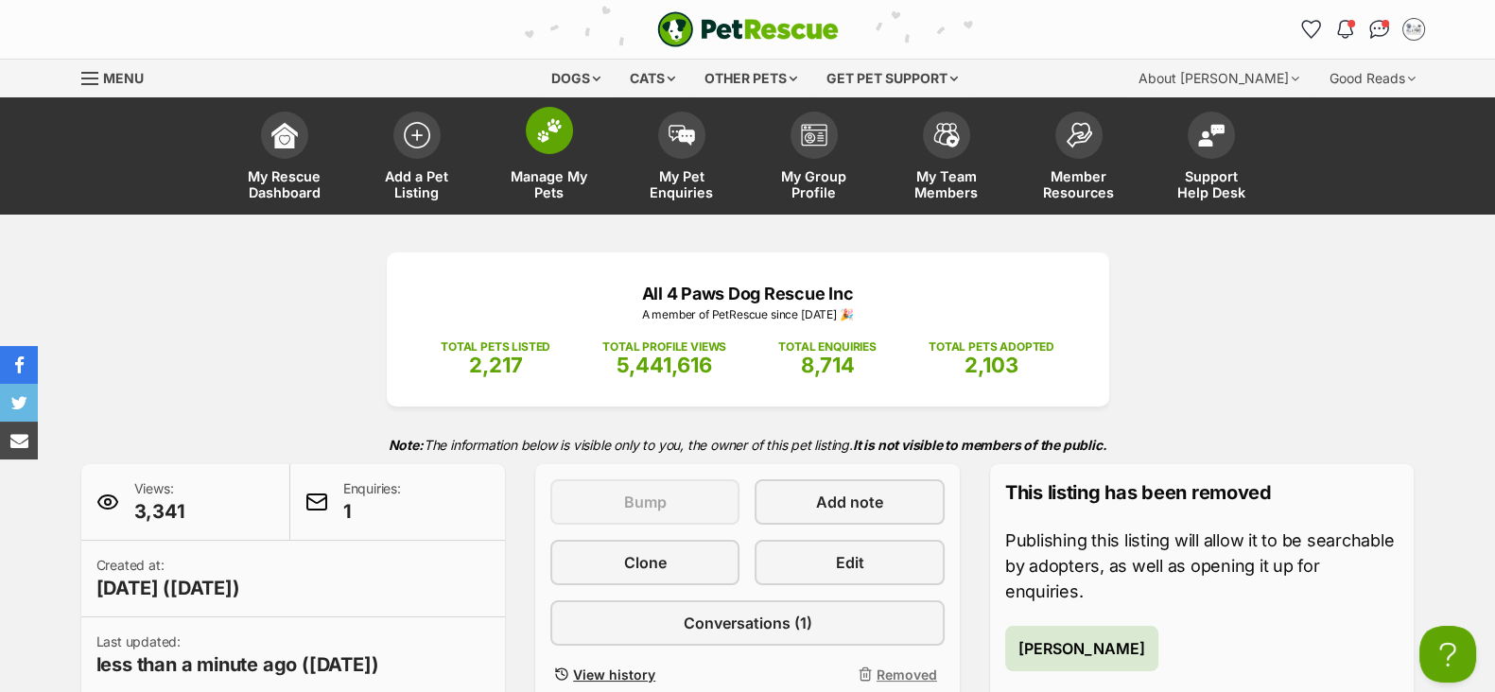
click at [567, 182] on span "Manage My Pets" at bounding box center [549, 184] width 85 height 32
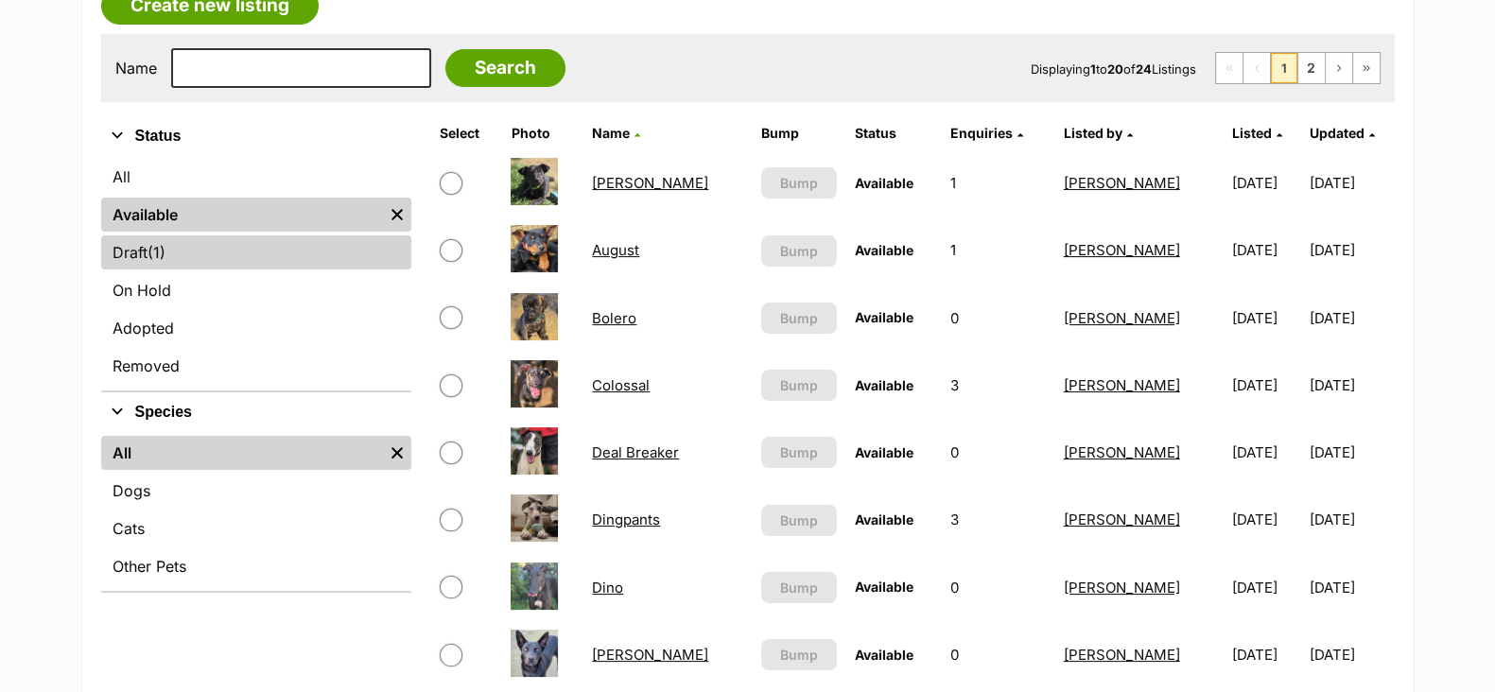
click at [179, 247] on link "Draft (1) Items" at bounding box center [256, 252] width 310 height 34
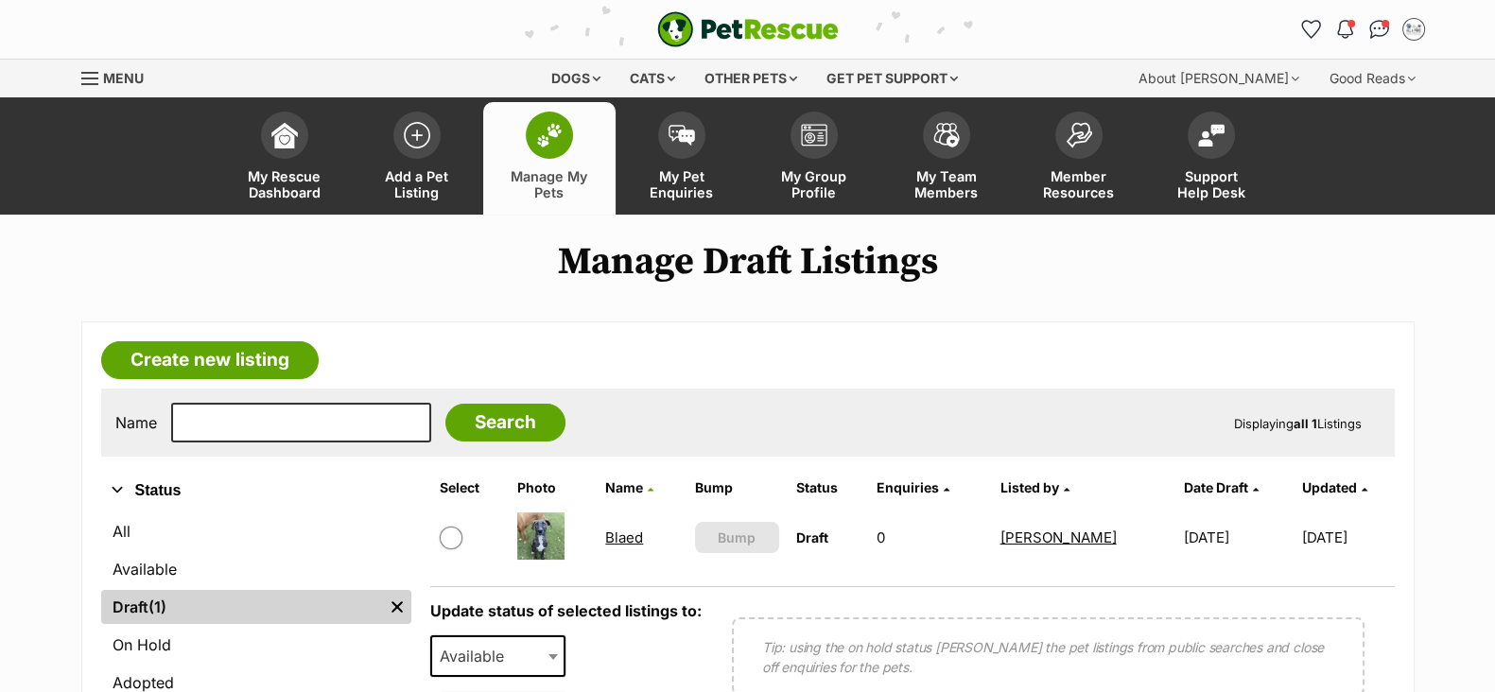
click at [627, 540] on link "Blaed" at bounding box center [624, 538] width 38 height 18
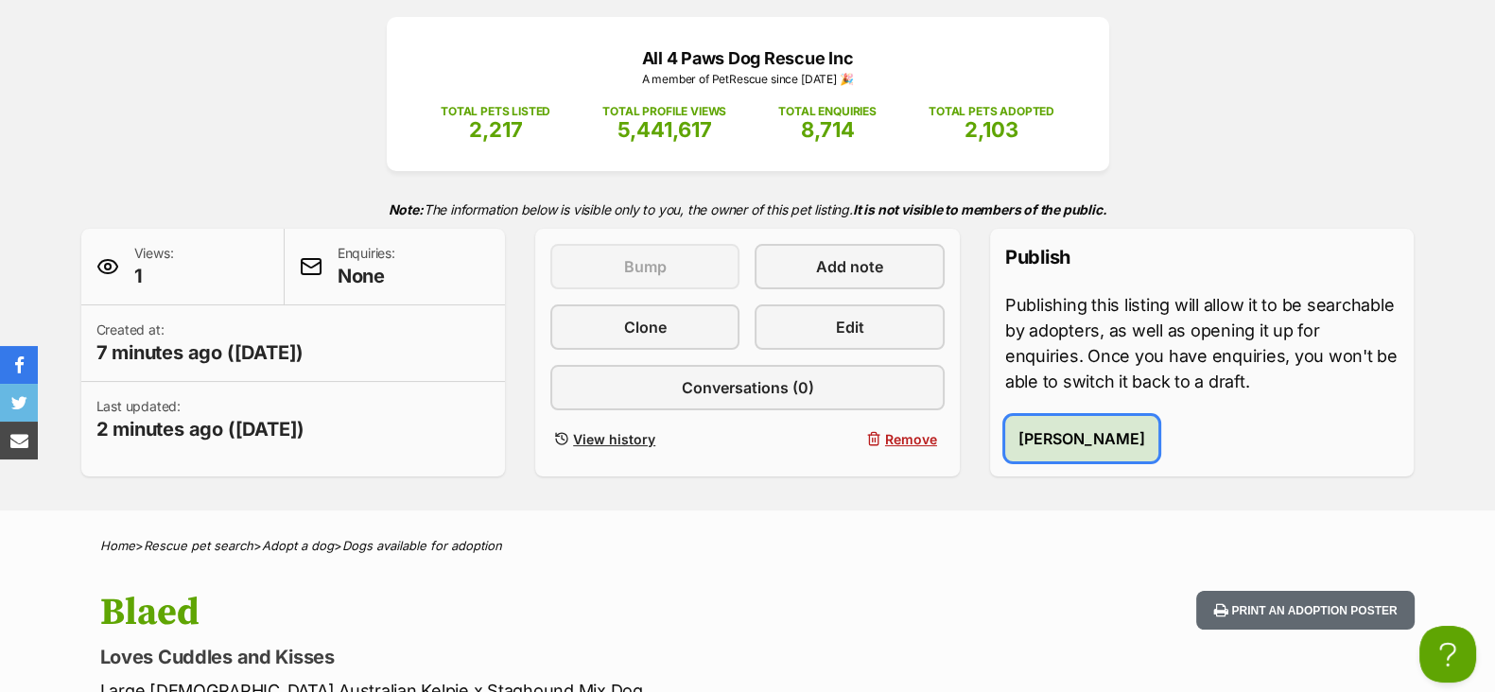
click at [1083, 437] on span "Publish Blaed" at bounding box center [1081, 438] width 127 height 23
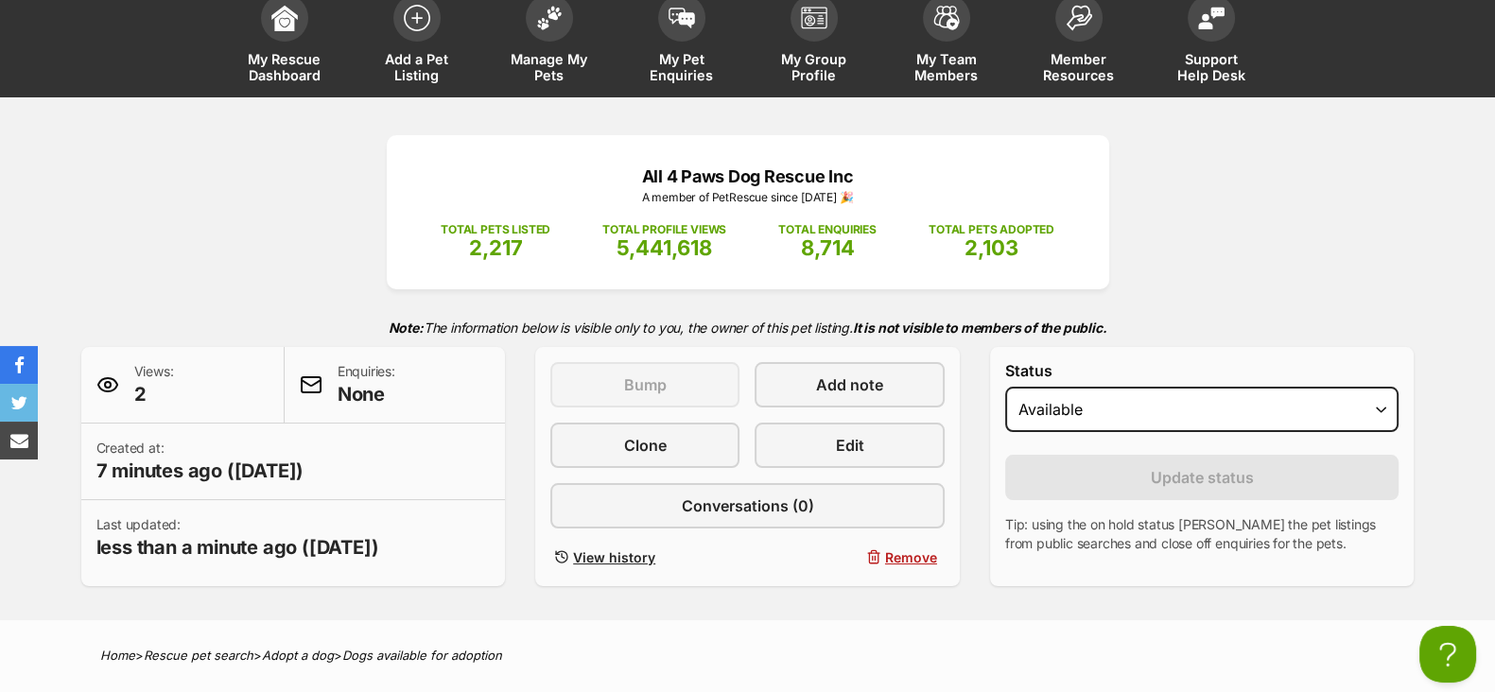
scroll to position [235, 0]
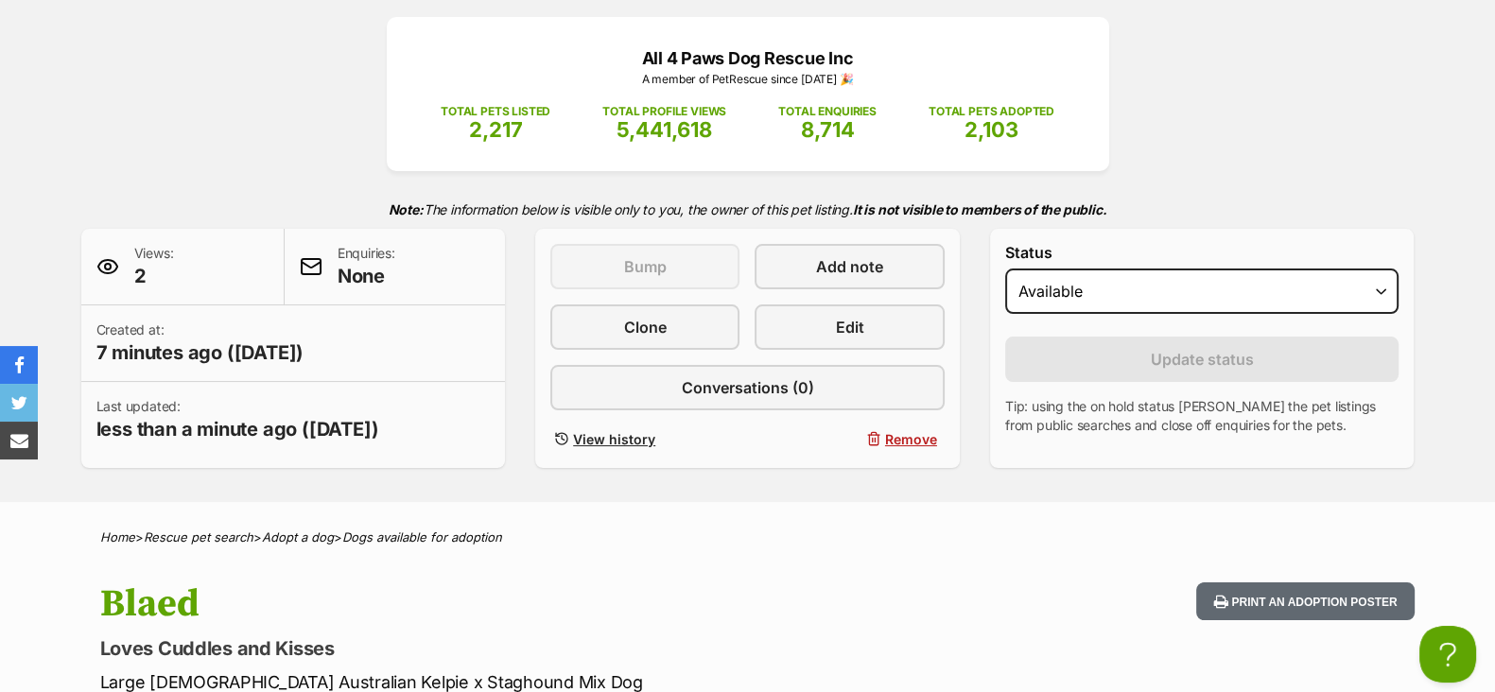
drag, startPoint x: 1311, startPoint y: 108, endPoint x: 1239, endPoint y: 165, distance: 92.3
click at [1311, 108] on div "All 4 Paws Dog Rescue Inc A member of PetRescue since [DATE] 🎉 TOTAL PETS LISTE…" at bounding box center [748, 242] width 1390 height 451
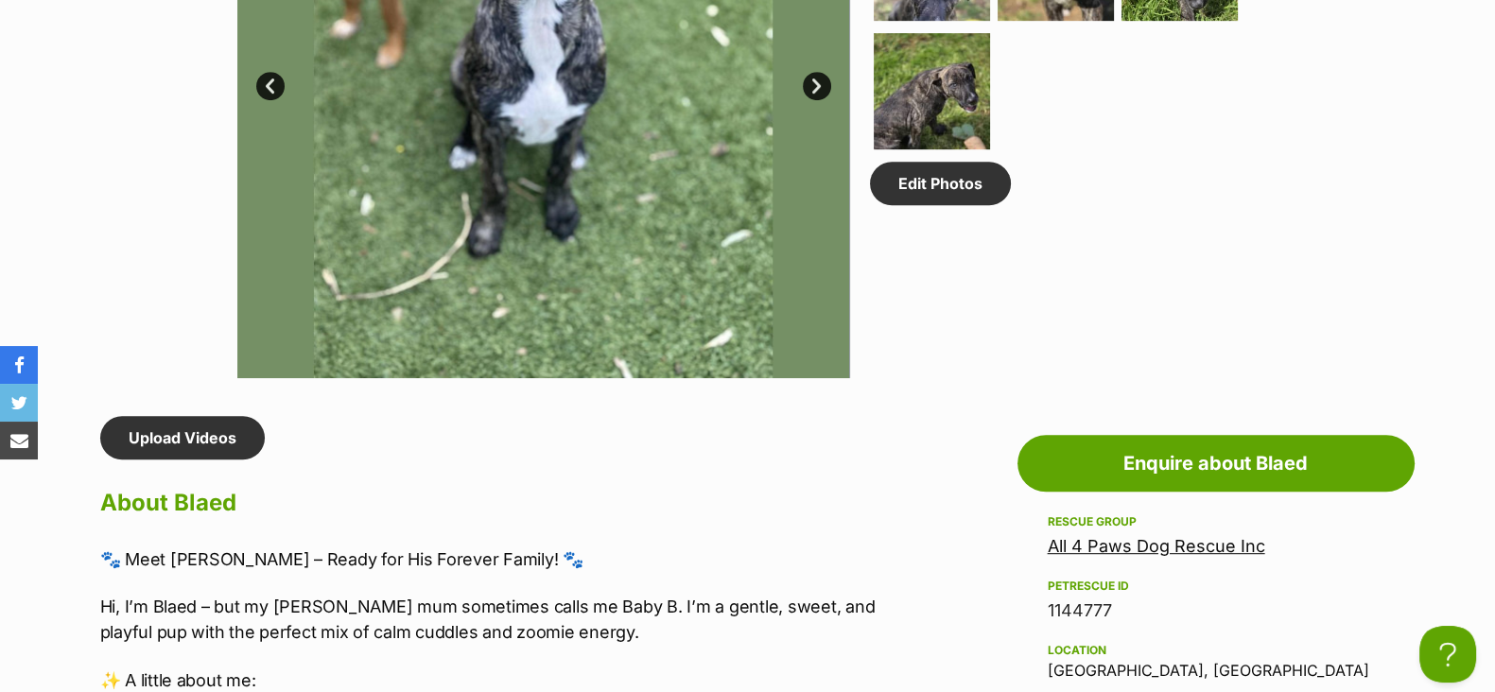
scroll to position [1300, 0]
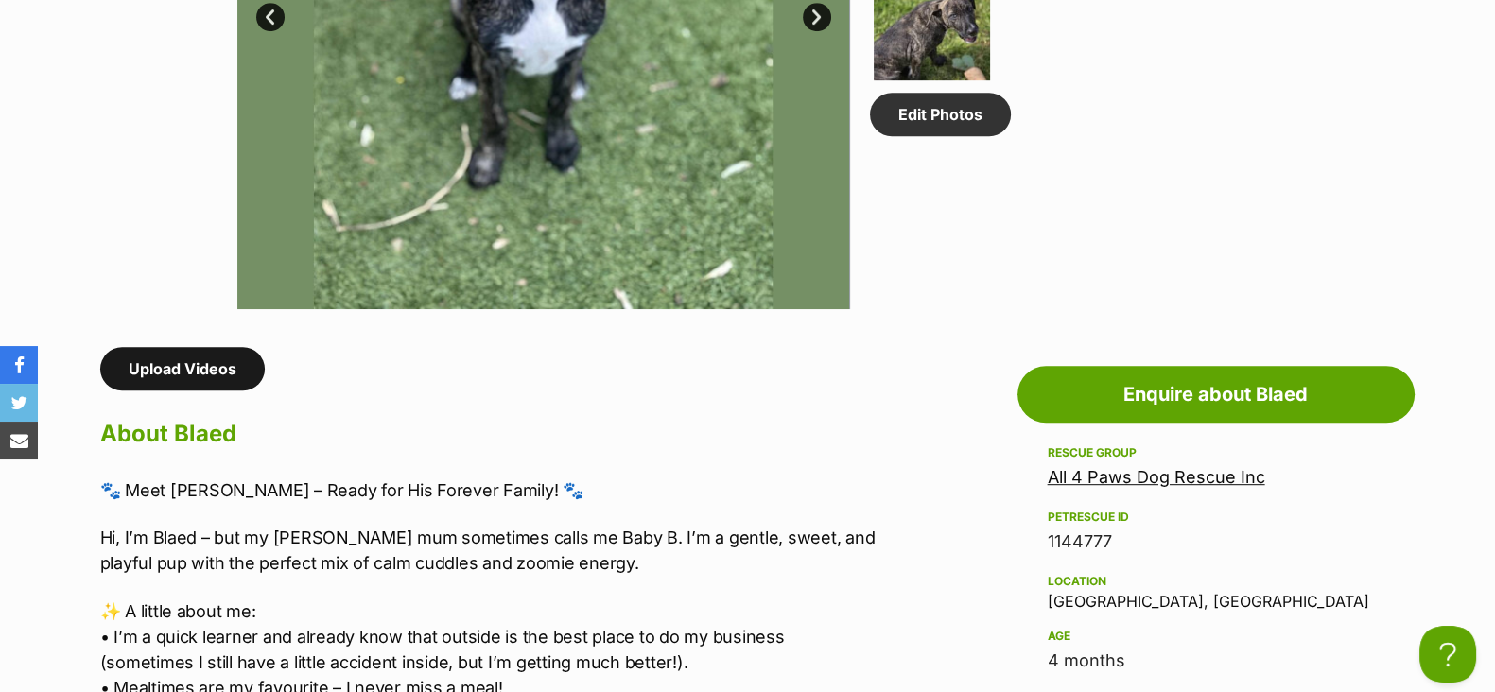
click at [203, 361] on link "Upload Videos" at bounding box center [182, 368] width 165 height 43
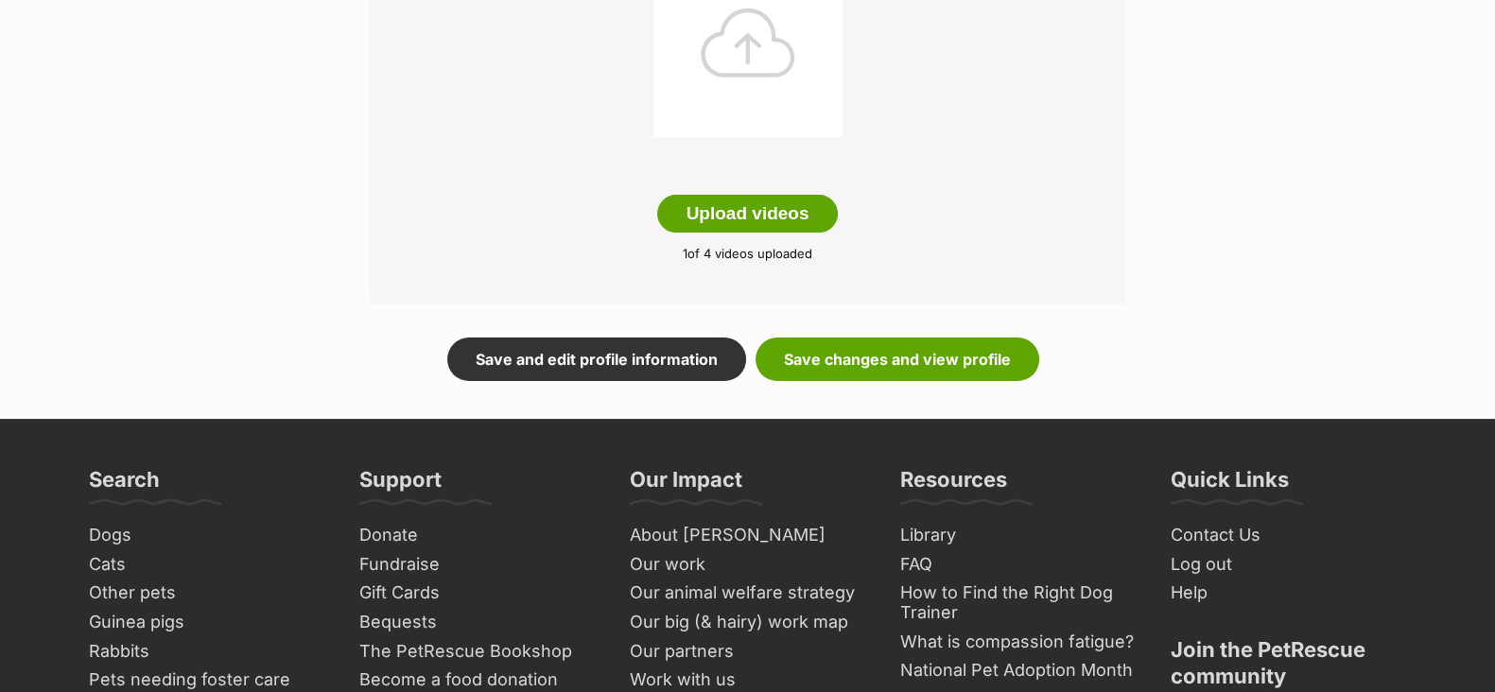
scroll to position [709, 0]
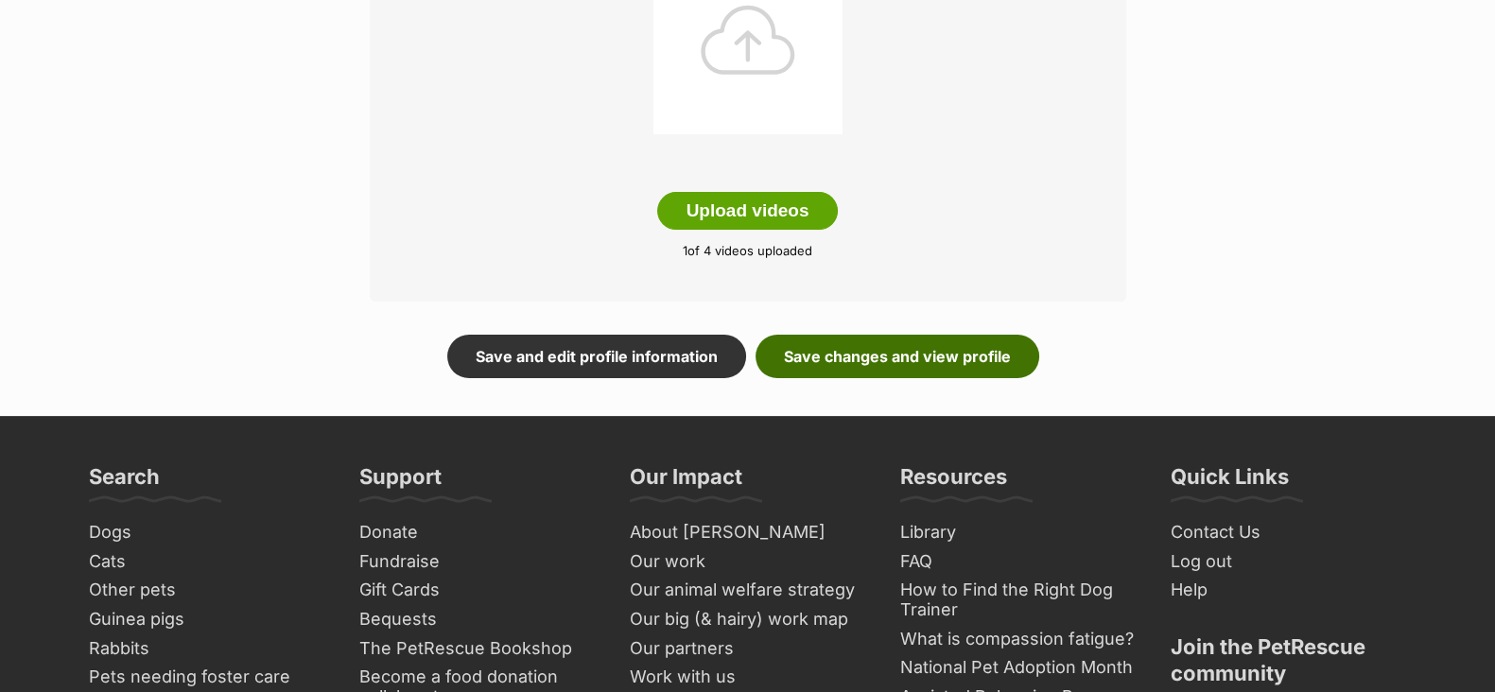
click at [853, 358] on link "Save changes and view profile" at bounding box center [897, 356] width 284 height 43
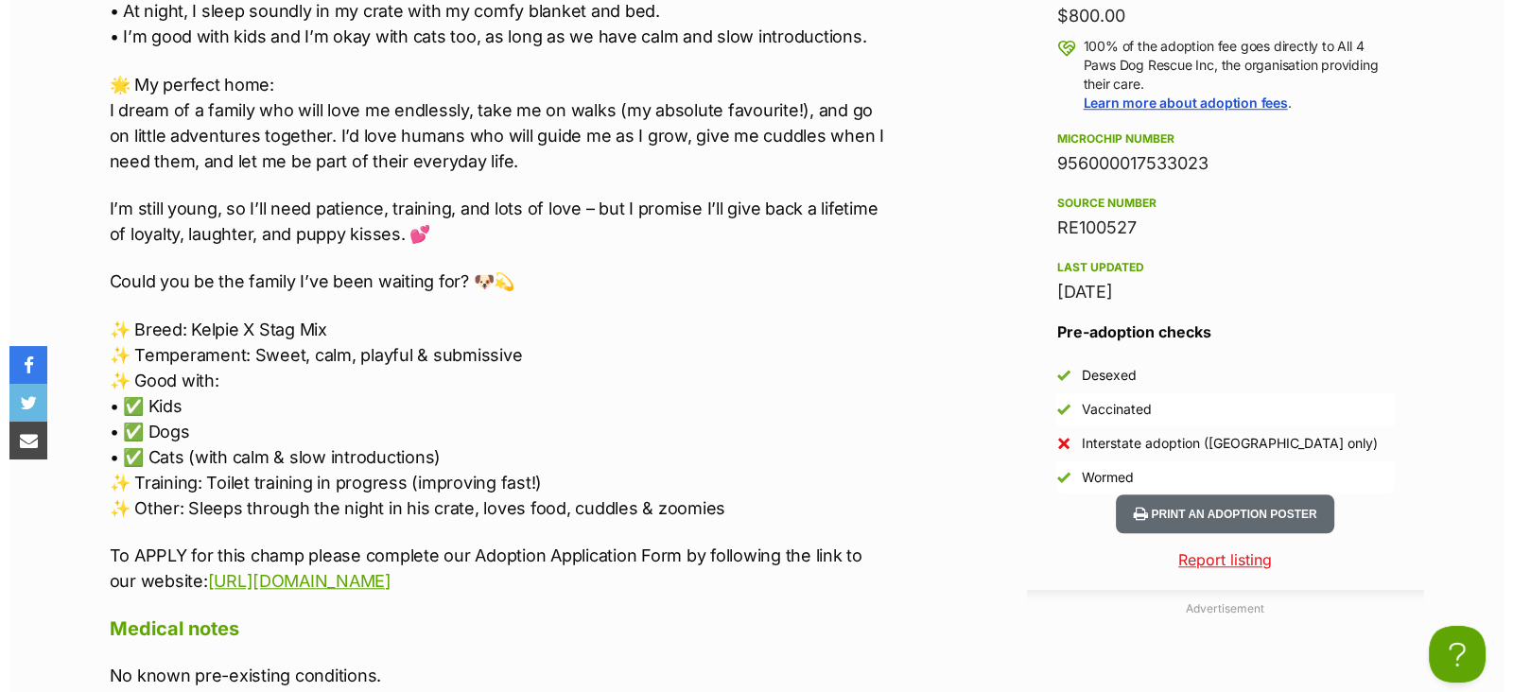
scroll to position [2364, 0]
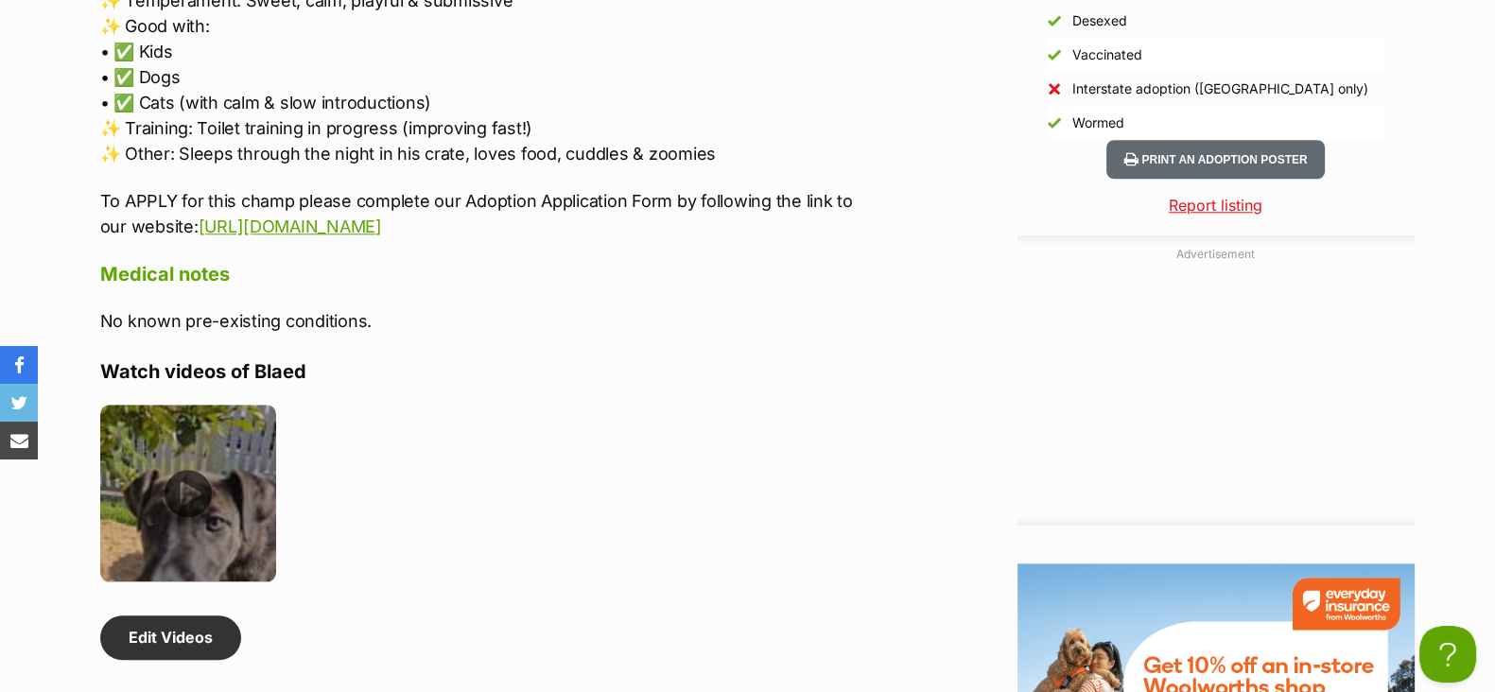
click at [189, 488] on img at bounding box center [188, 493] width 177 height 177
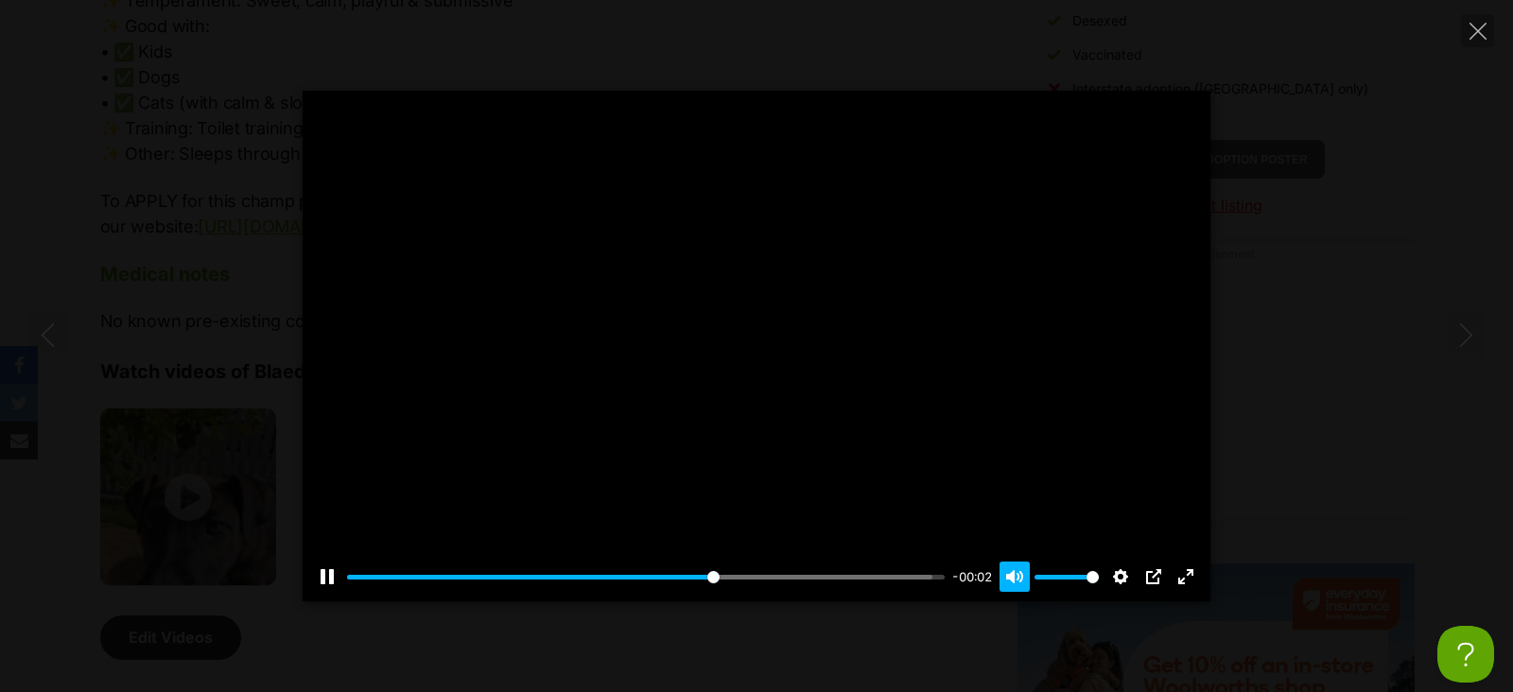
type input "62.47"
click at [1016, 579] on button "Unmute Mute" at bounding box center [1014, 577] width 30 height 30
type input "0"
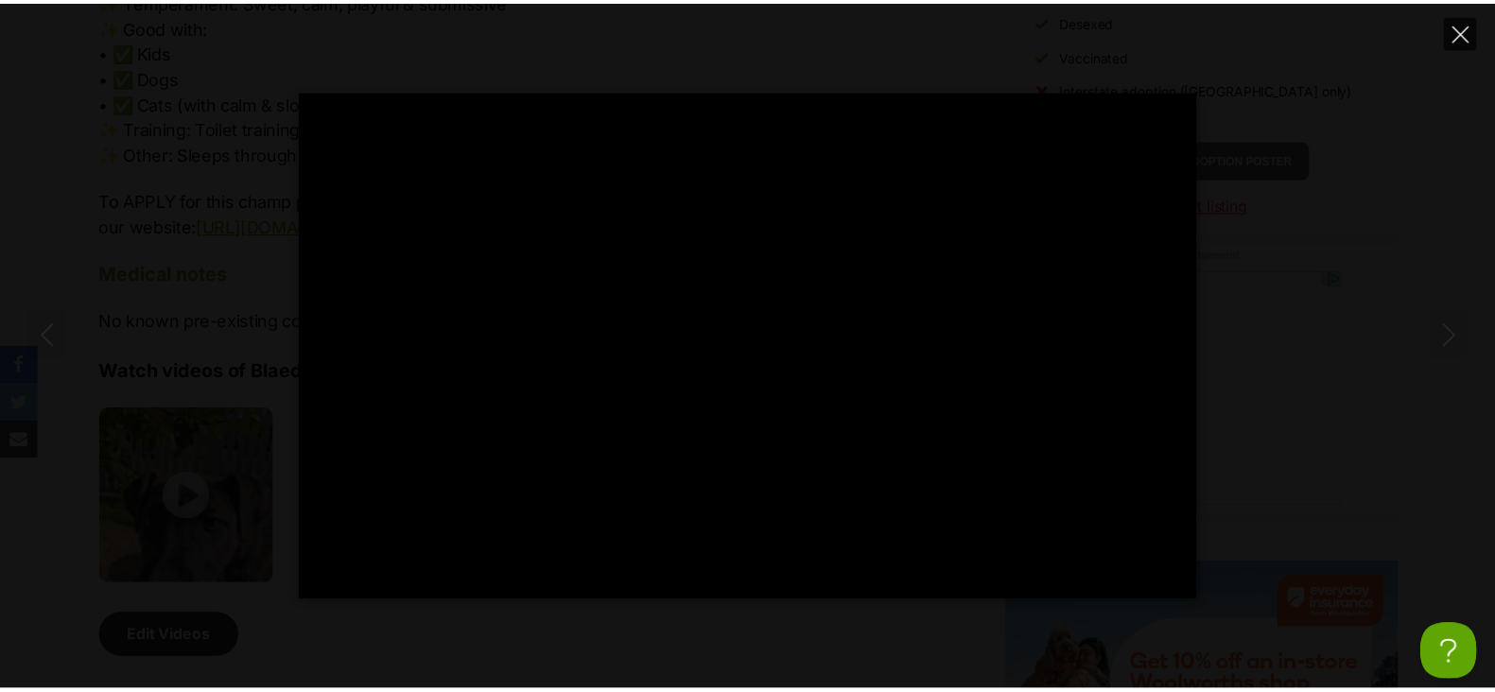
scroll to position [0, 0]
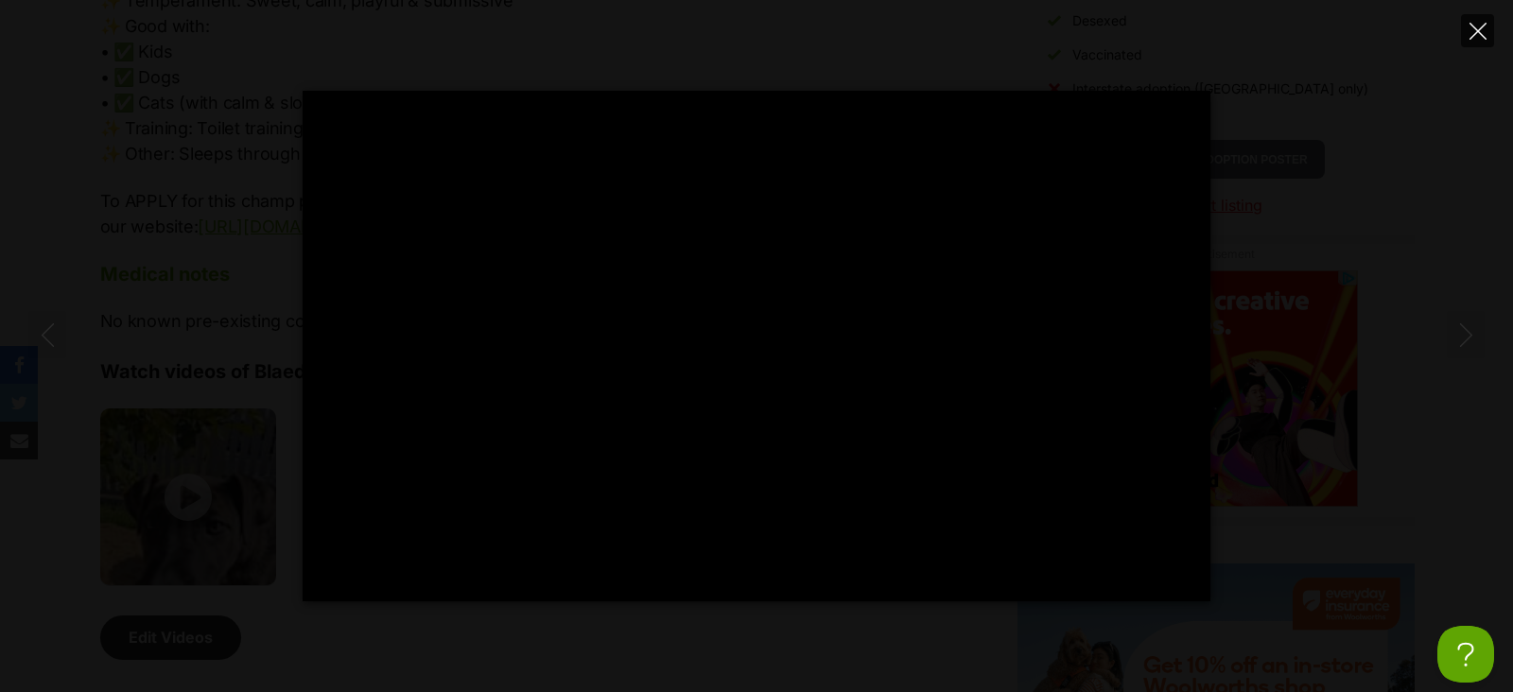
click at [1483, 35] on icon "Close" at bounding box center [1477, 31] width 17 height 17
type input "88.84"
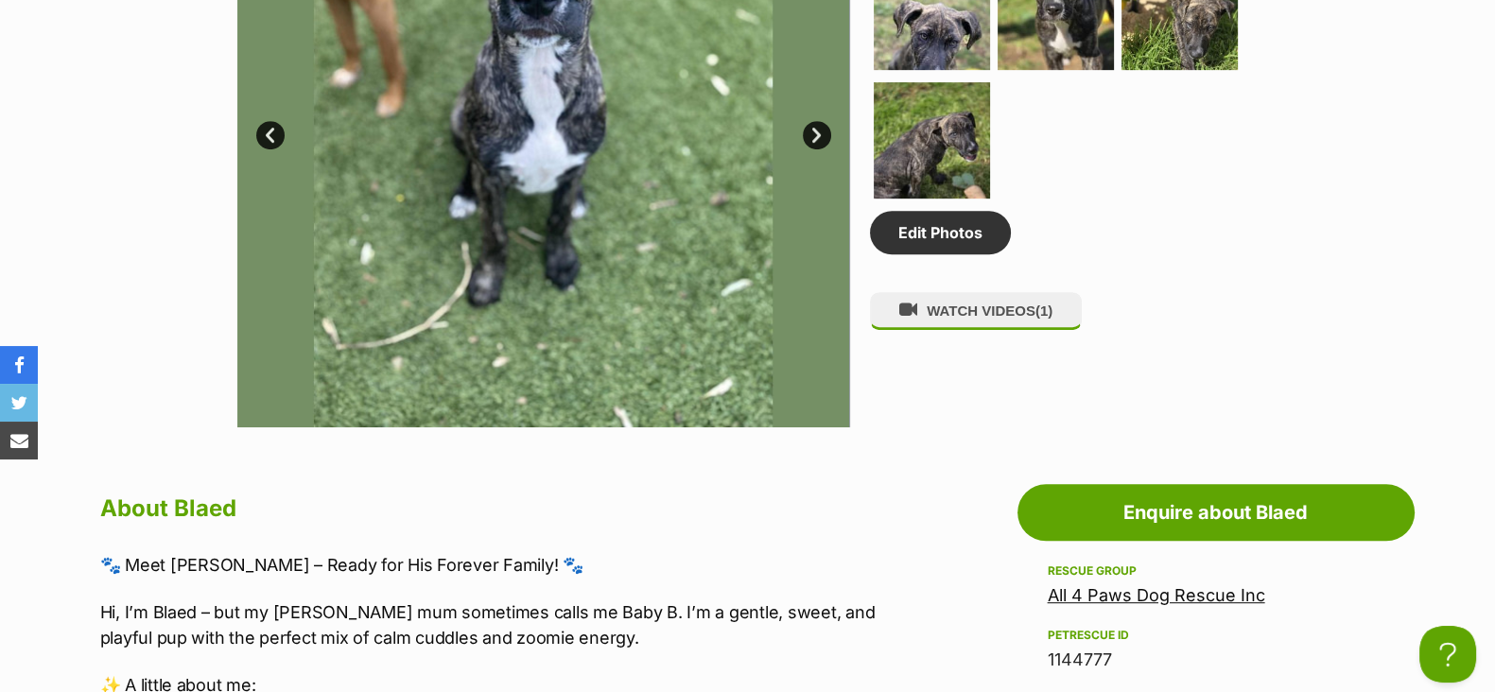
scroll to position [826, 0]
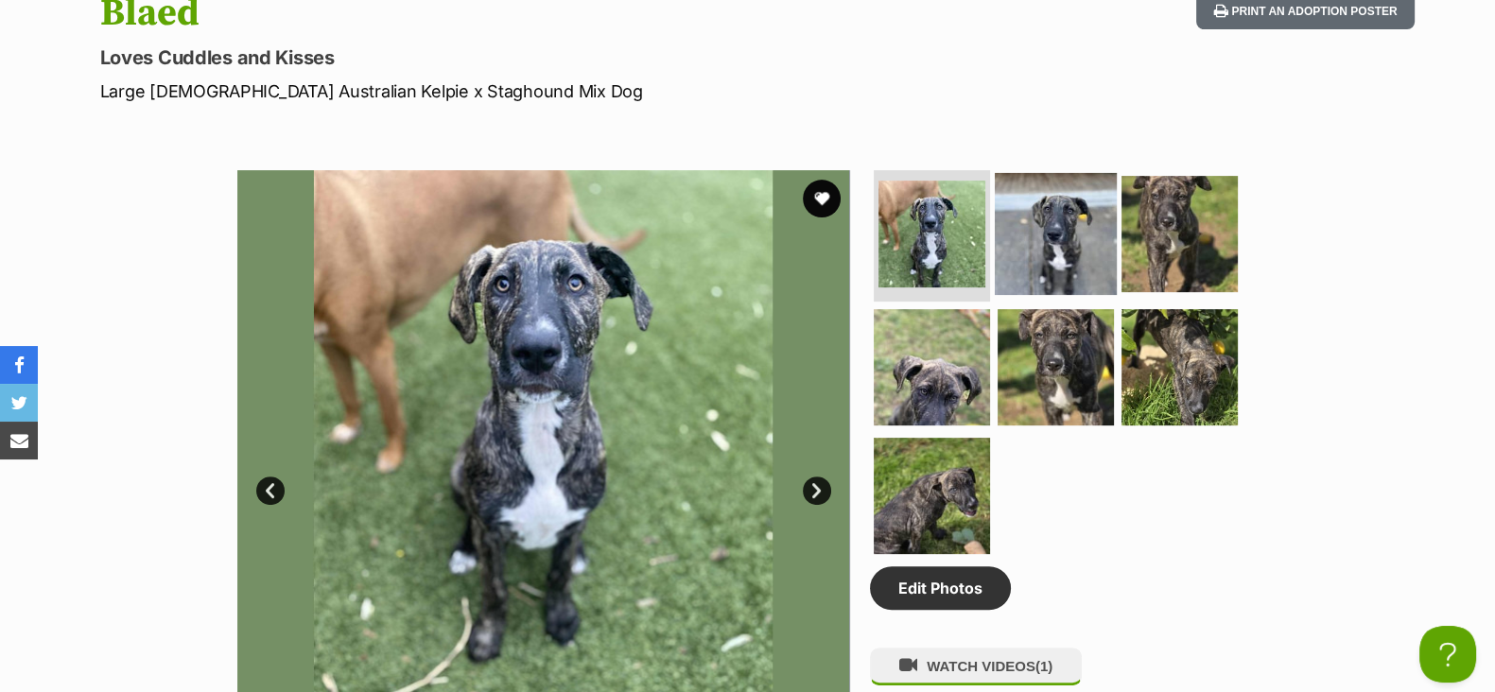
click at [1069, 200] on img at bounding box center [1056, 233] width 122 height 122
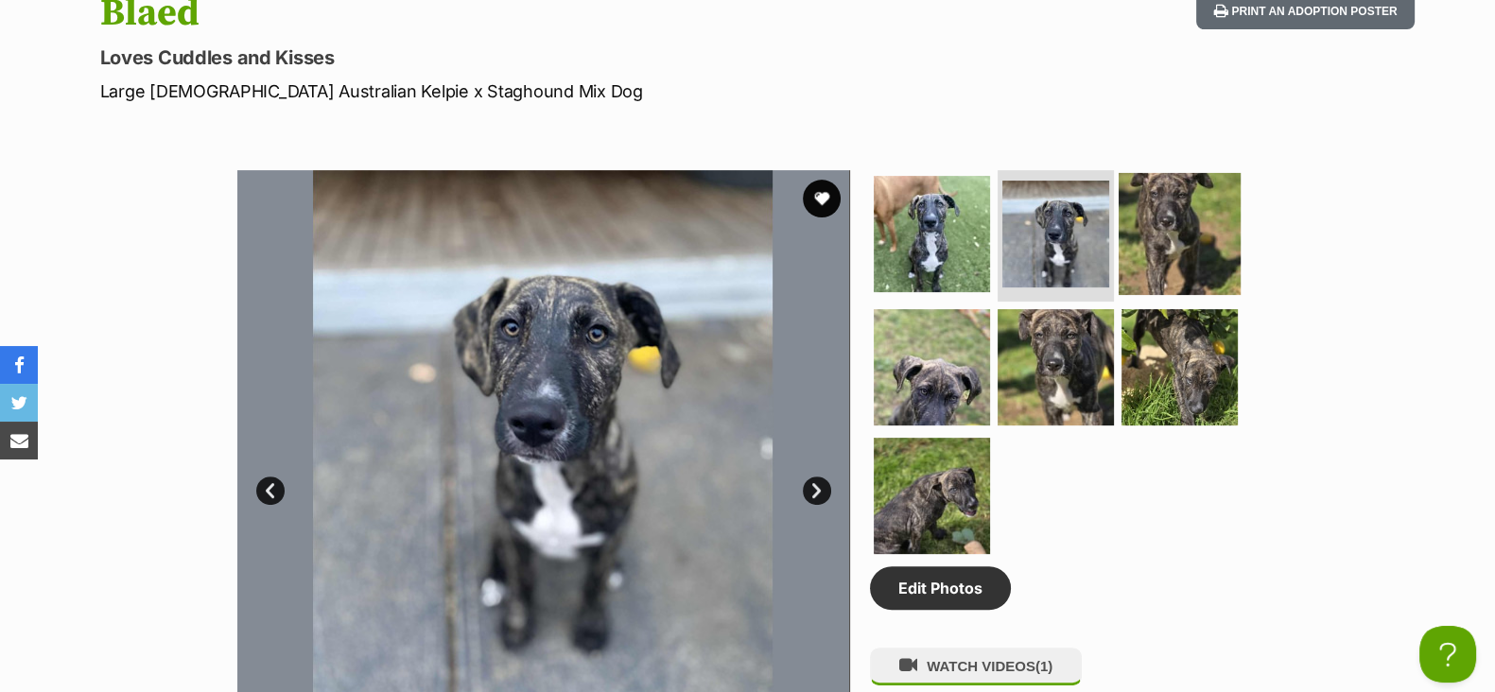
click at [1139, 215] on img at bounding box center [1179, 233] width 122 height 122
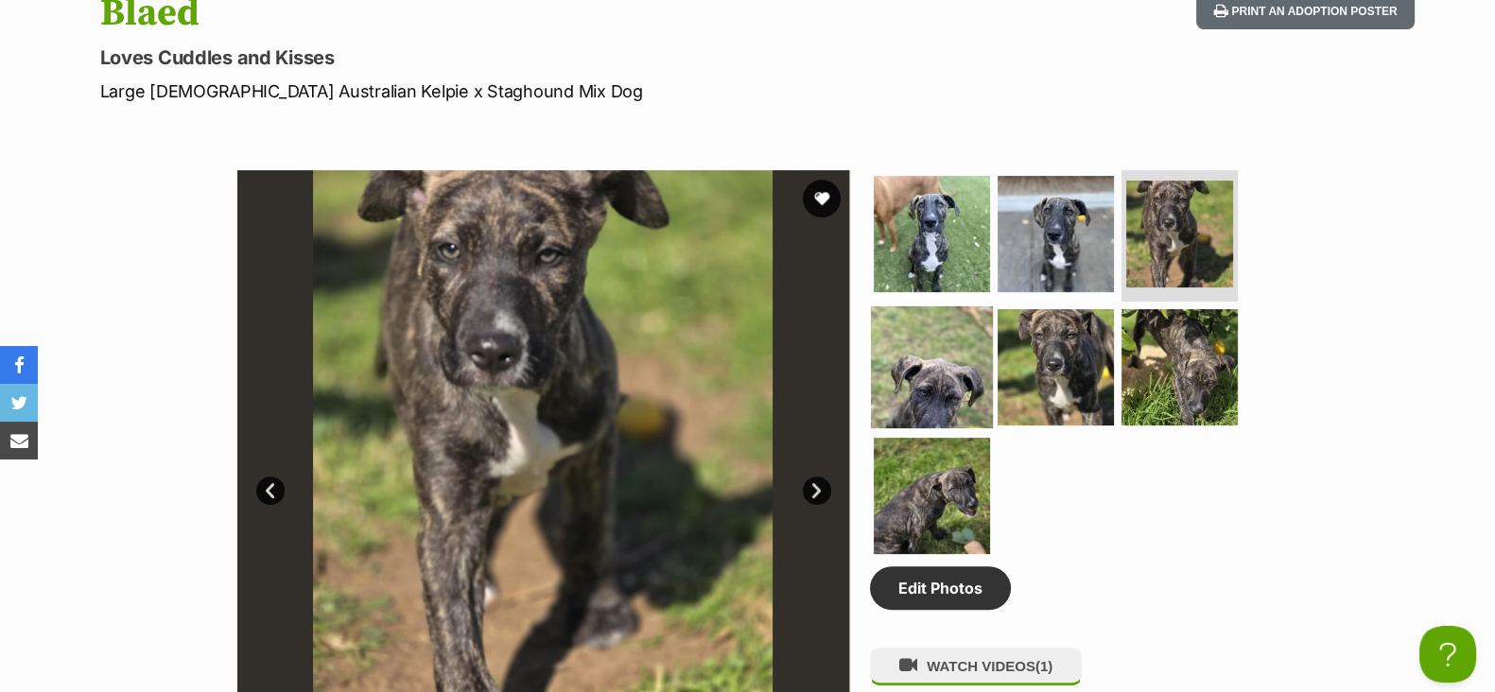
click at [960, 325] on img at bounding box center [932, 367] width 122 height 122
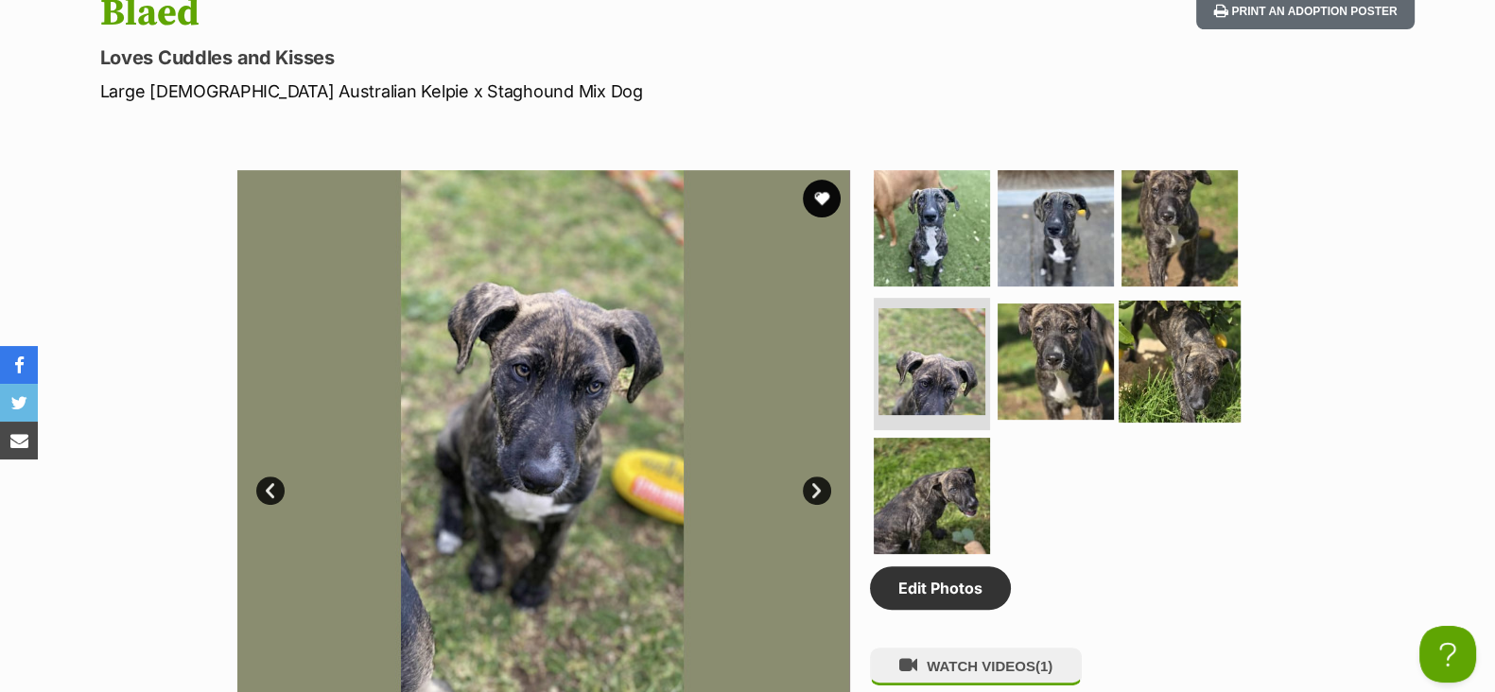
click at [1125, 342] on img at bounding box center [1179, 362] width 122 height 122
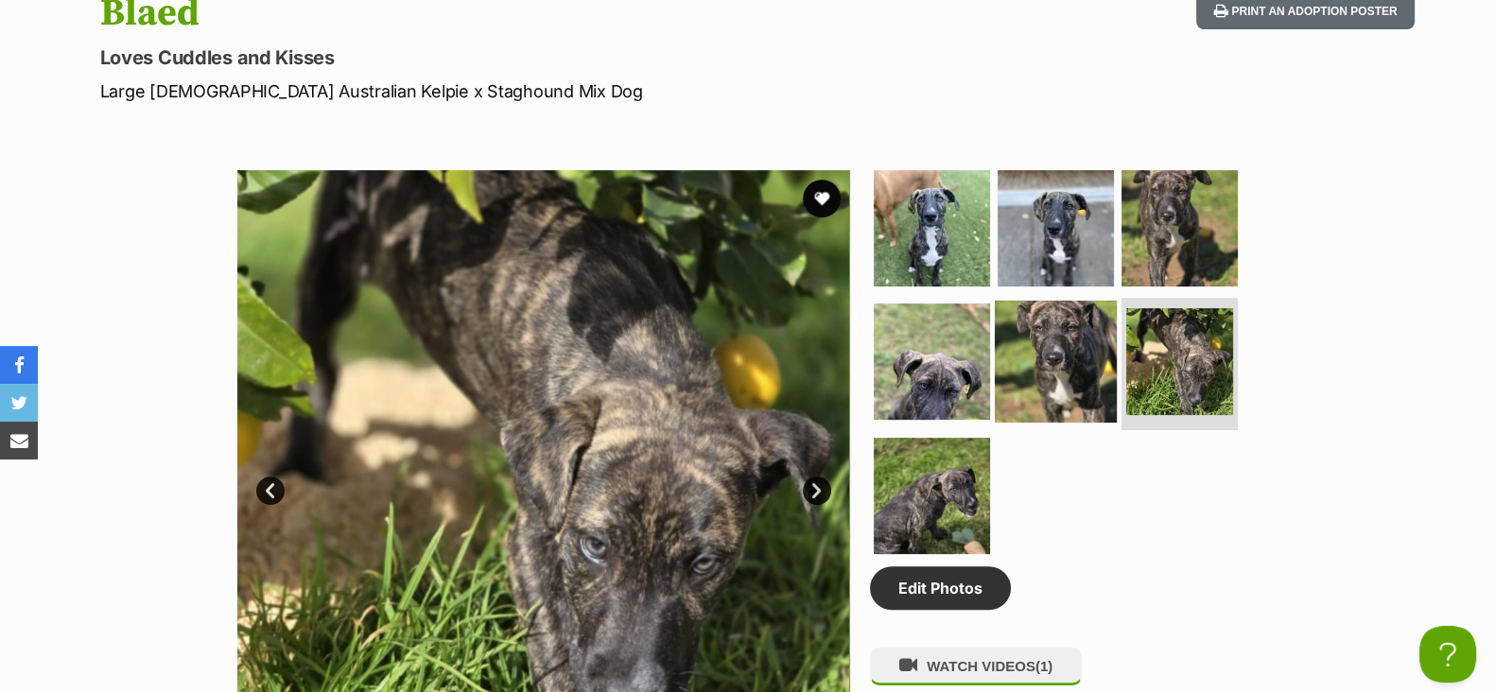
click at [1083, 344] on img at bounding box center [1056, 362] width 122 height 122
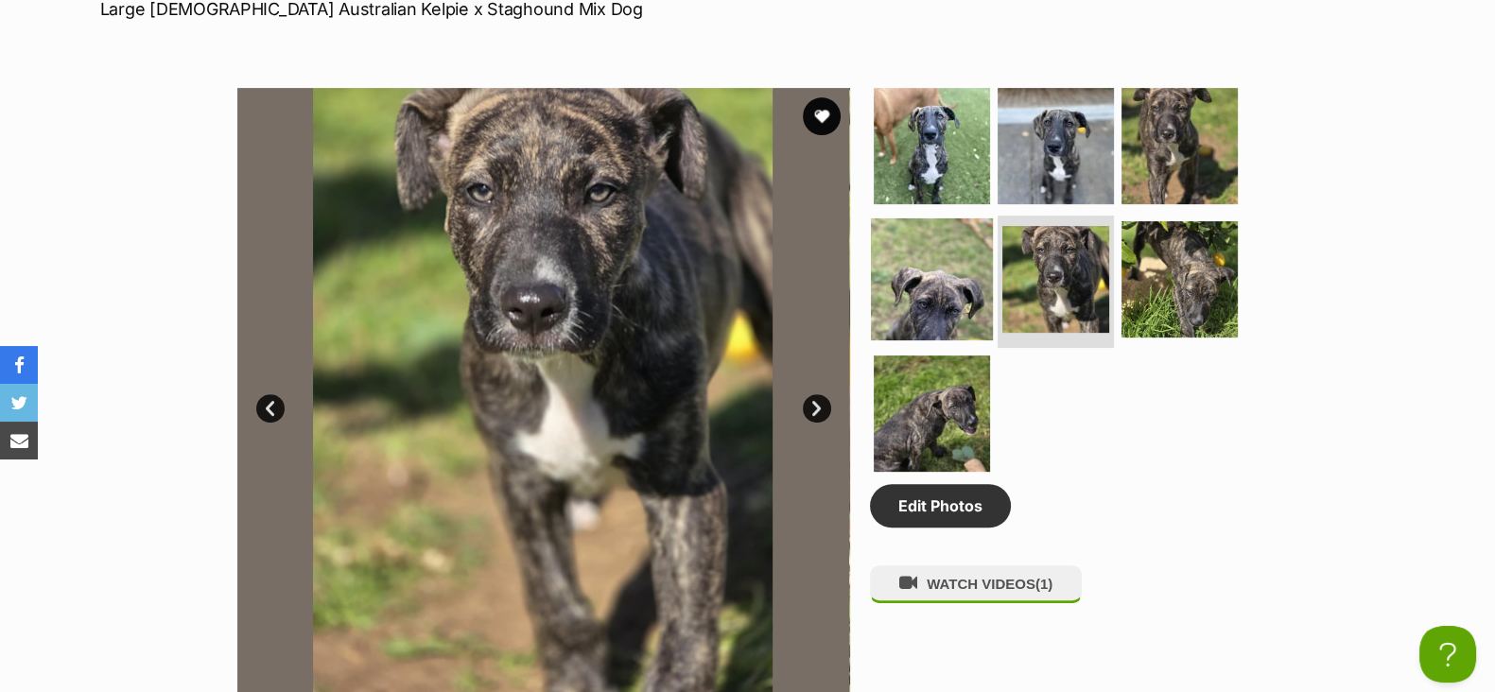
scroll to position [945, 0]
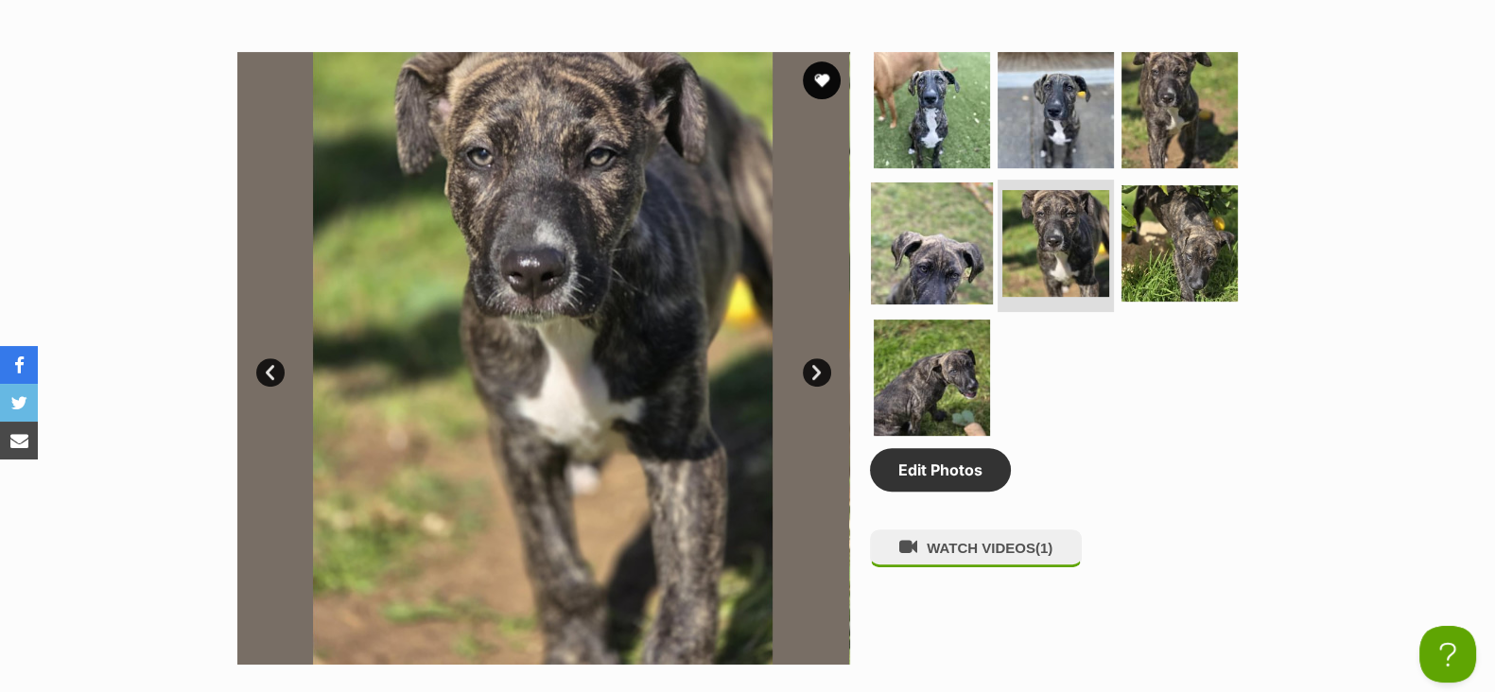
click at [942, 406] on img at bounding box center [932, 378] width 116 height 116
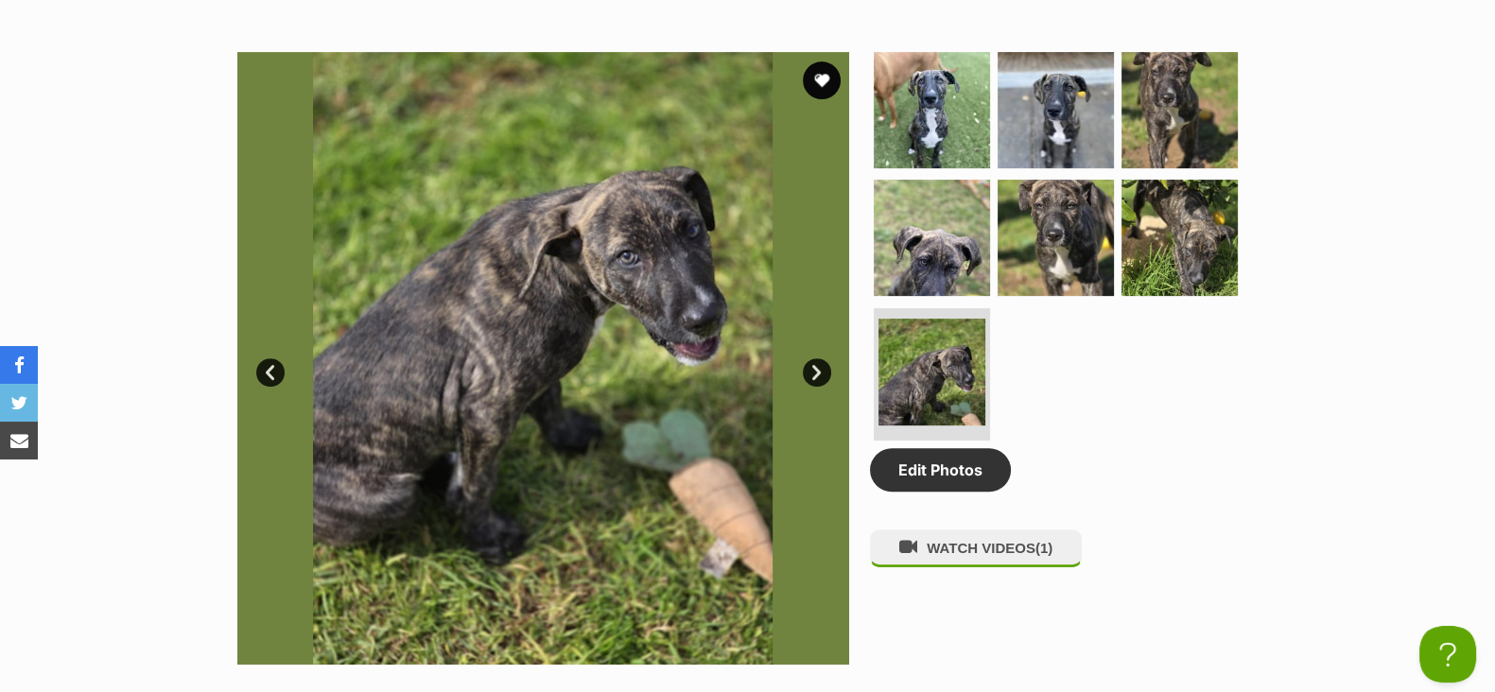
scroll to position [0, 0]
